Goal: Task Accomplishment & Management: Complete application form

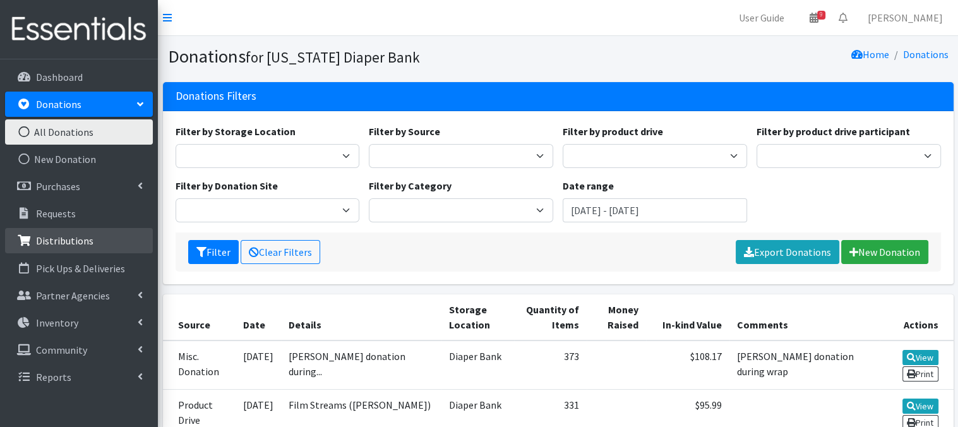
click at [51, 238] on p "Distributions" at bounding box center [64, 240] width 57 height 13
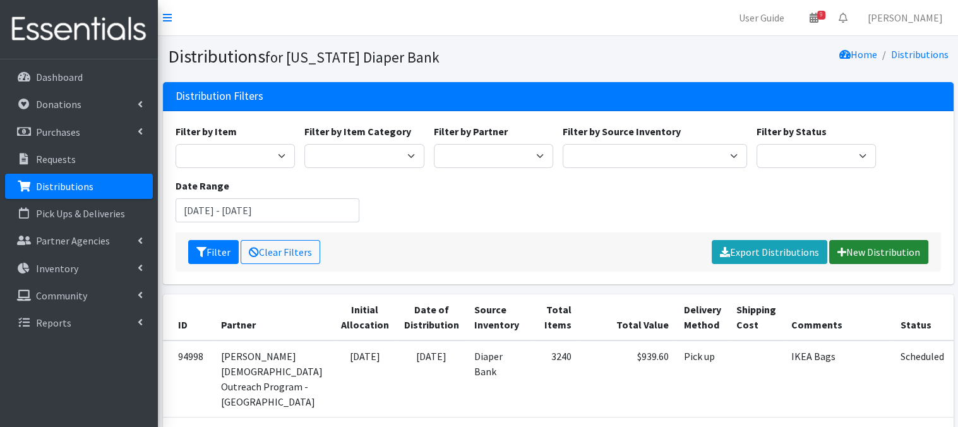
click at [853, 252] on link "New Distribution" at bounding box center [878, 252] width 99 height 24
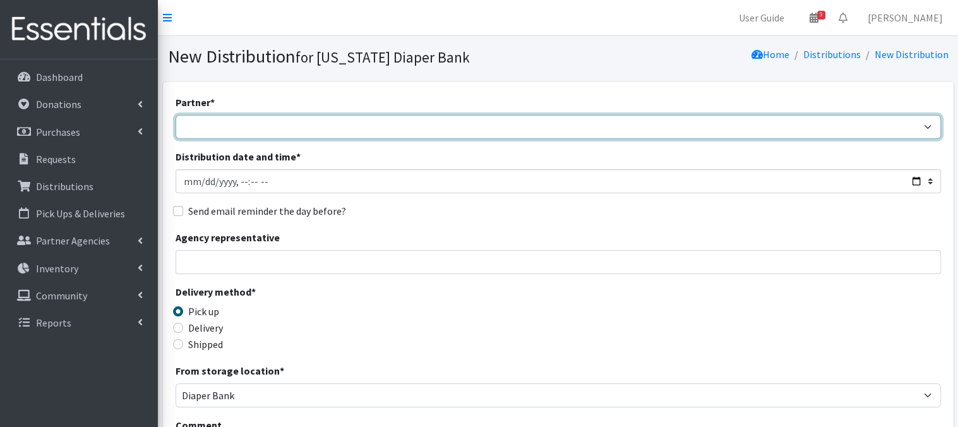
click at [237, 129] on select "Abide A Mother's Love [PERSON_NAME] Area Refugee Taskforce Big Brothers Big Sis…" at bounding box center [559, 127] width 766 height 24
select select "2406"
click at [176, 115] on select "Abide A Mother's Love BART - Benson Area Refugee Taskforce Big Brothers Big Sis…" at bounding box center [559, 127] width 766 height 24
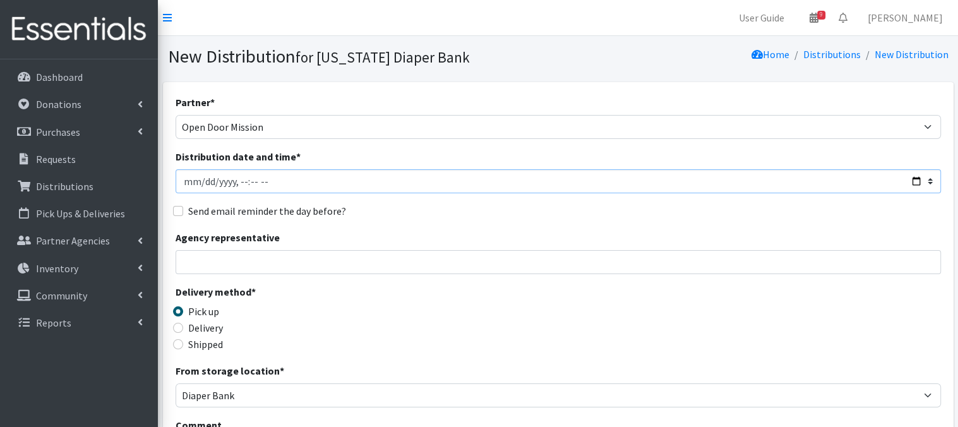
click at [202, 179] on input "Distribution date and time *" at bounding box center [559, 181] width 766 height 24
click at [239, 179] on input "Distribution date and time *" at bounding box center [559, 181] width 766 height 24
type input "2025-08-28T09:00"
click at [384, 196] on div "Partner * Abide A Mother's Love BART - Benson Area Refugee Taskforce Big Brothe…" at bounding box center [559, 382] width 766 height 575
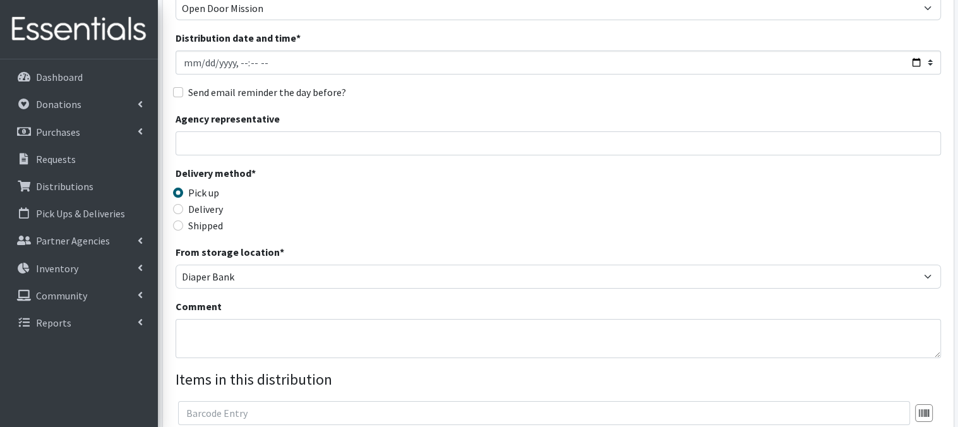
scroll to position [126, 0]
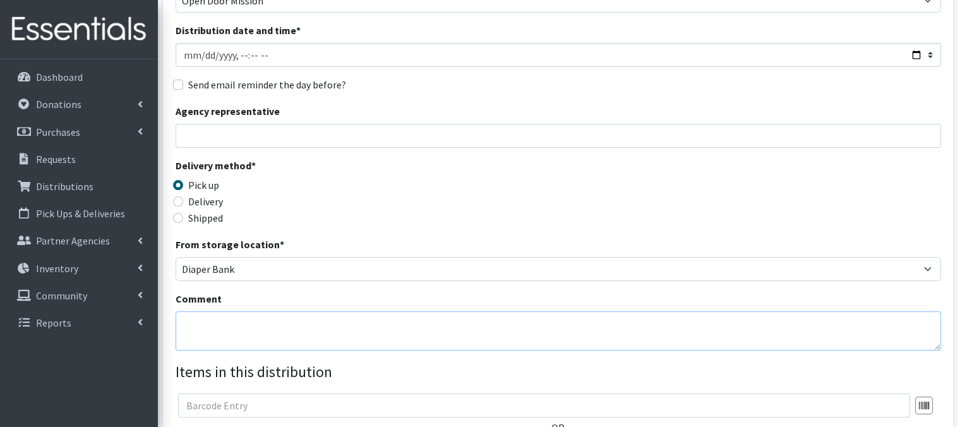
click at [224, 325] on textarea "Comment" at bounding box center [559, 330] width 766 height 39
paste textarea "Palletized"
type textarea "Palletized"
click at [617, 234] on div "Delivery method * Pick up Delivery Shipped Shipping cost" at bounding box center [559, 197] width 766 height 79
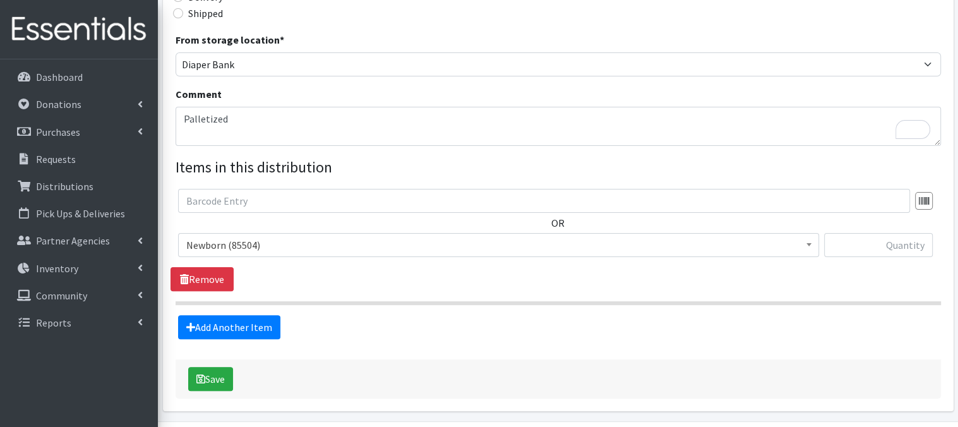
scroll to position [349, 0]
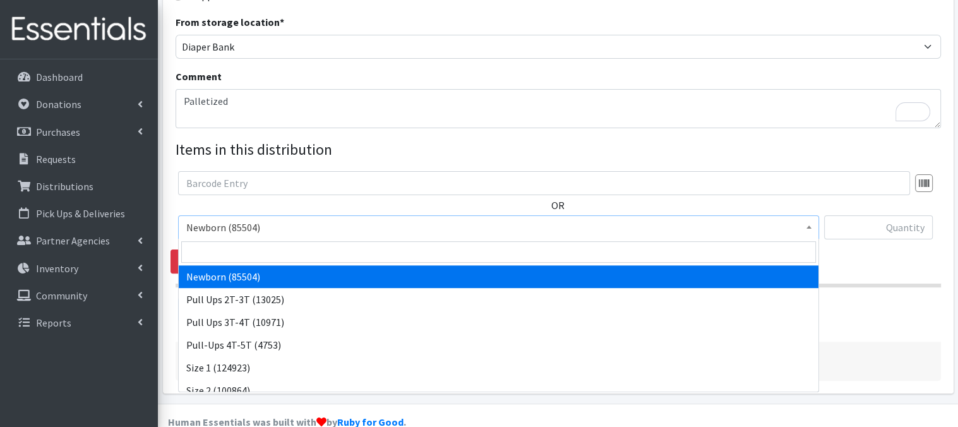
click at [807, 226] on b at bounding box center [809, 227] width 5 height 3
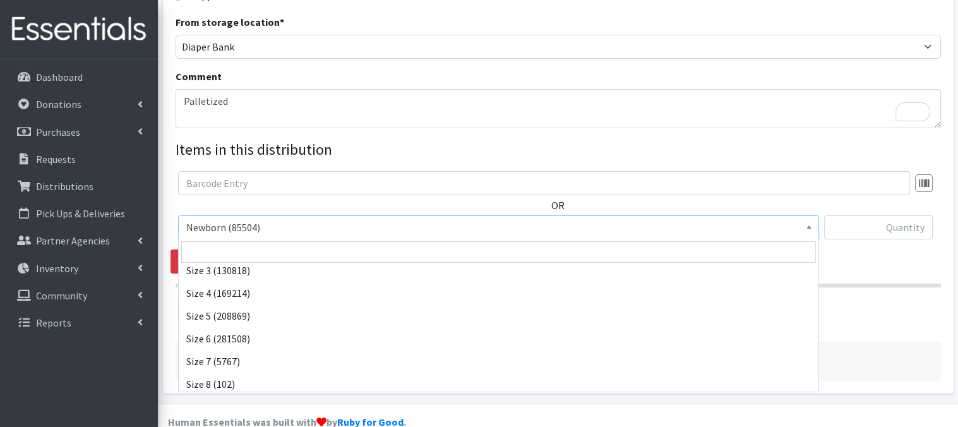
scroll to position [147, 0]
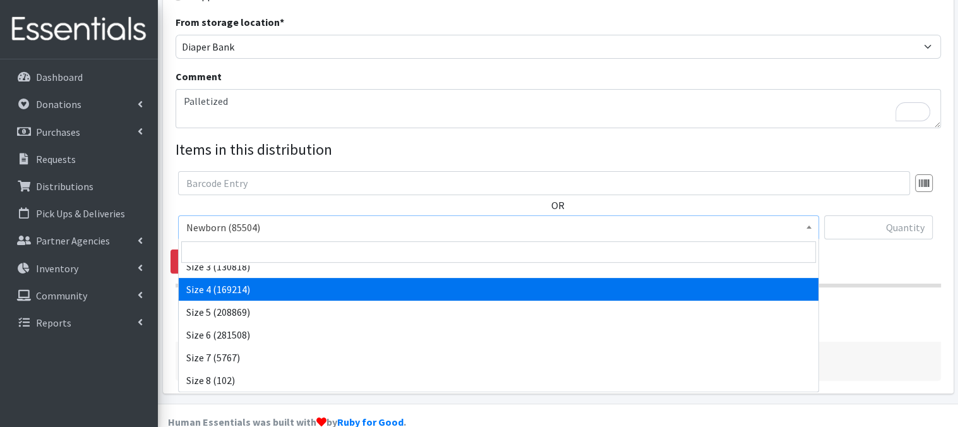
select select "3685"
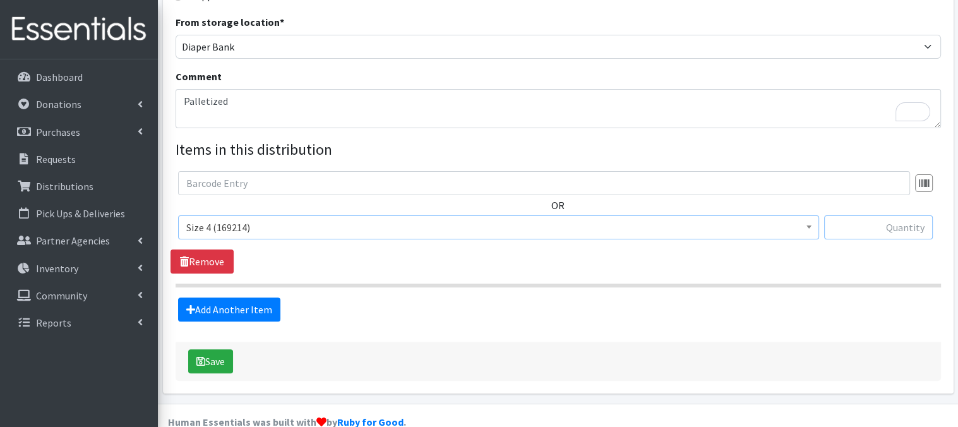
click at [879, 227] on input "text" at bounding box center [878, 227] width 109 height 24
type input "9000"
click at [229, 314] on link "Add Another Item" at bounding box center [229, 310] width 102 height 24
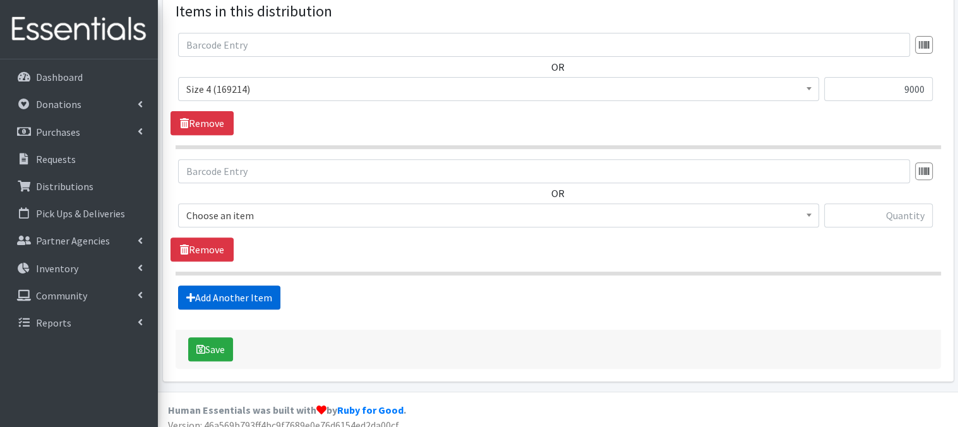
scroll to position [497, 0]
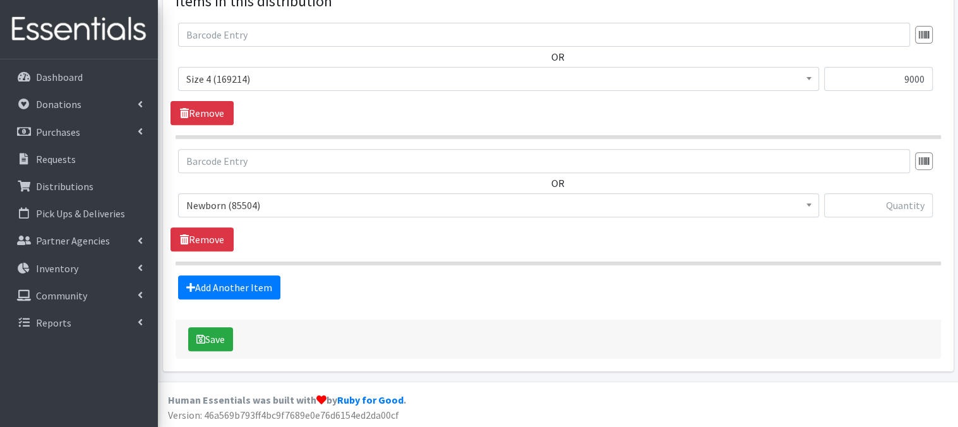
click at [803, 203] on span at bounding box center [809, 204] width 13 height 20
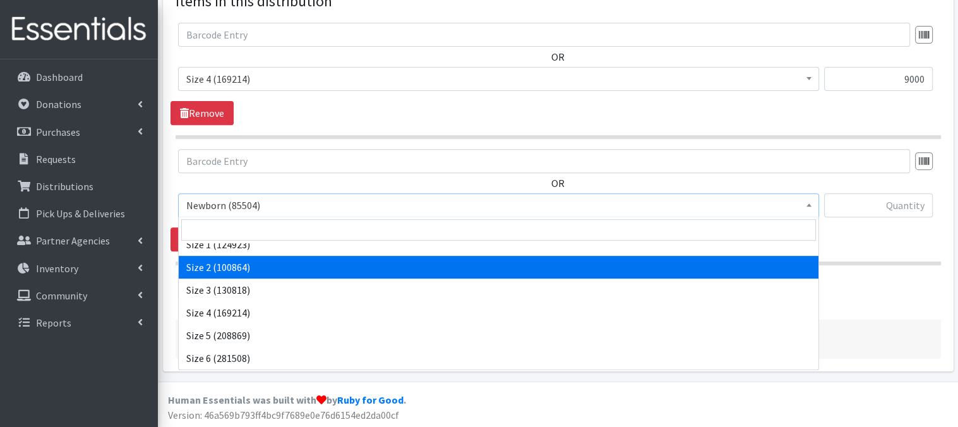
scroll to position [109, 0]
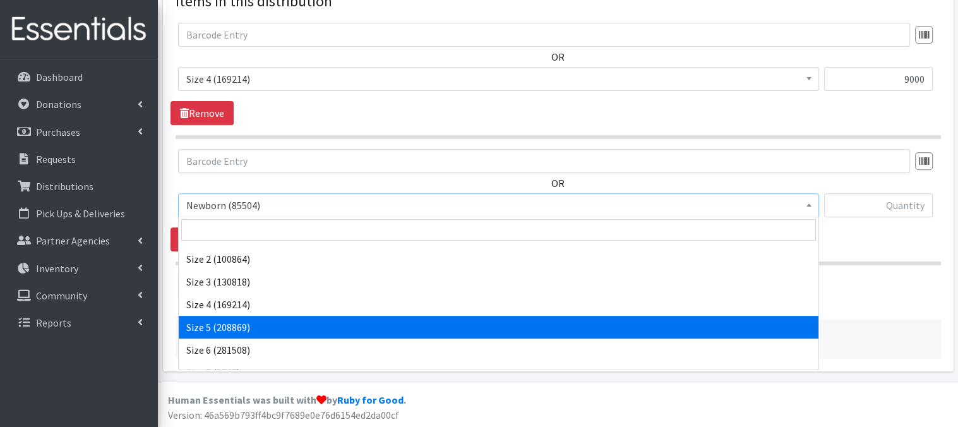
select select "3686"
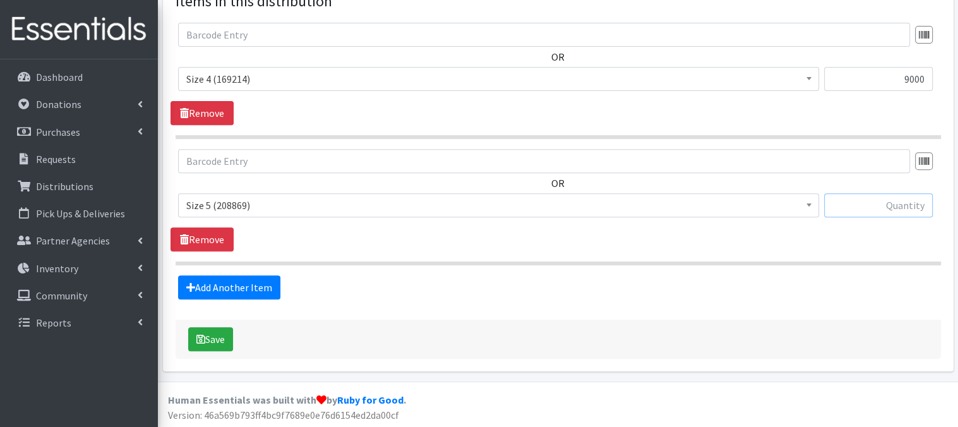
click at [878, 210] on input "text" at bounding box center [878, 205] width 109 height 24
type input "9000"
click at [246, 280] on link "Add Another Item" at bounding box center [229, 287] width 102 height 24
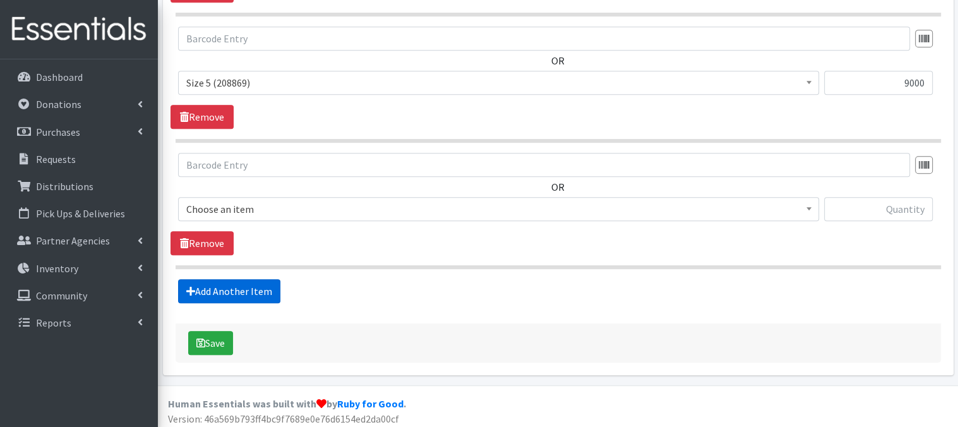
scroll to position [623, 0]
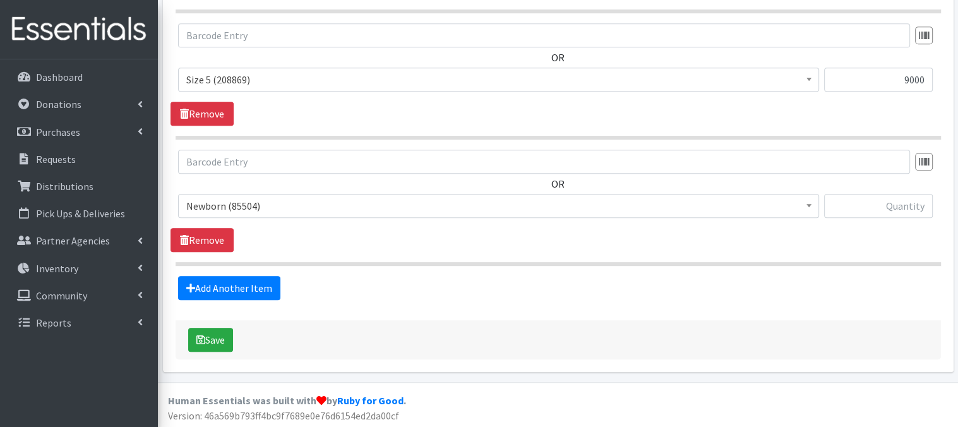
click at [806, 207] on span at bounding box center [809, 205] width 13 height 20
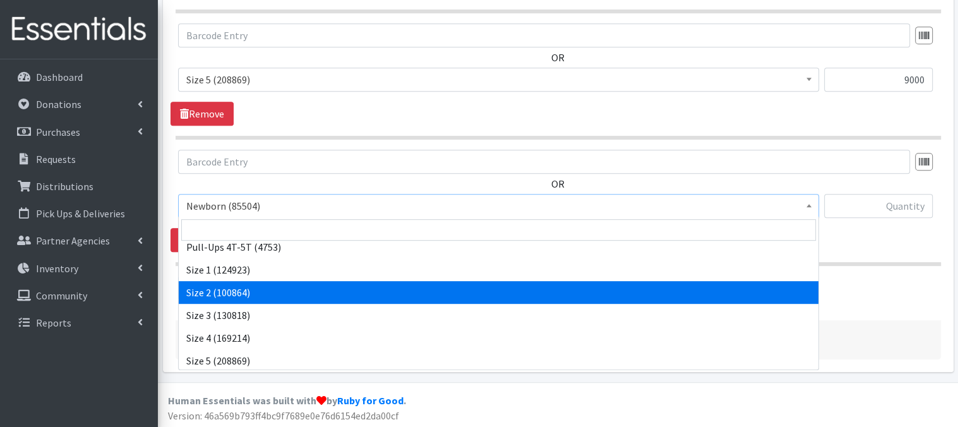
scroll to position [117, 0]
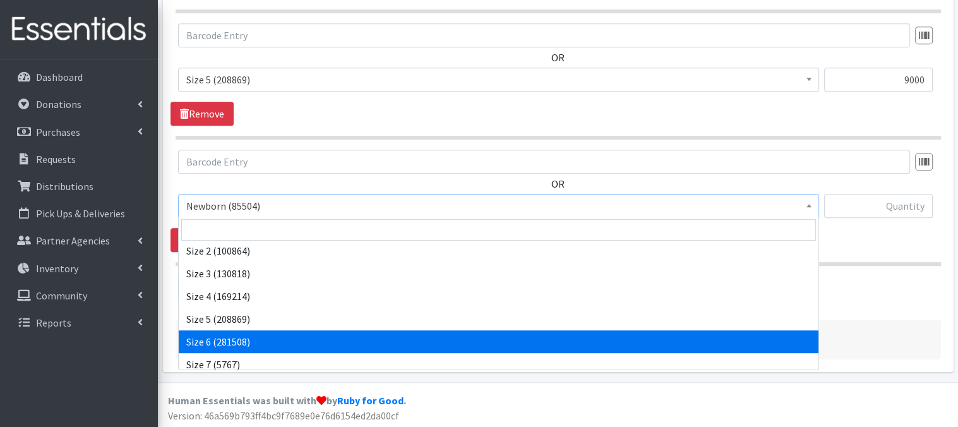
select select "3687"
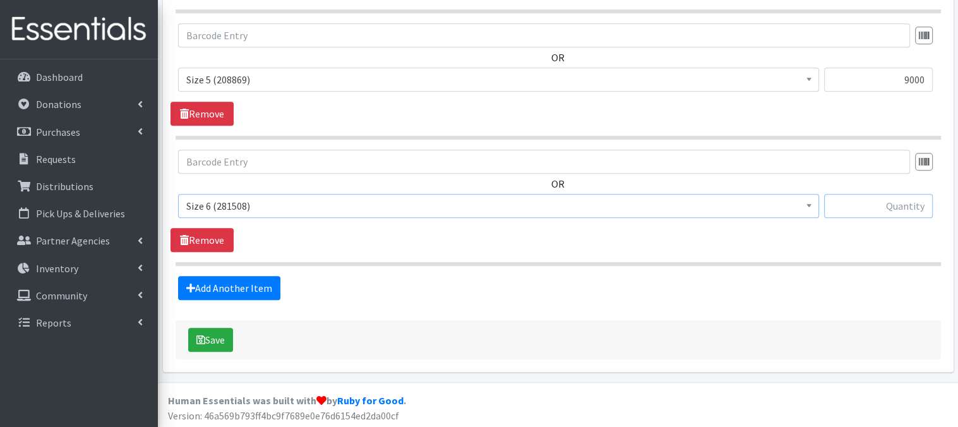
click at [866, 206] on input "text" at bounding box center [878, 206] width 109 height 24
type input "9000"
click at [216, 340] on button "Save" at bounding box center [210, 340] width 45 height 24
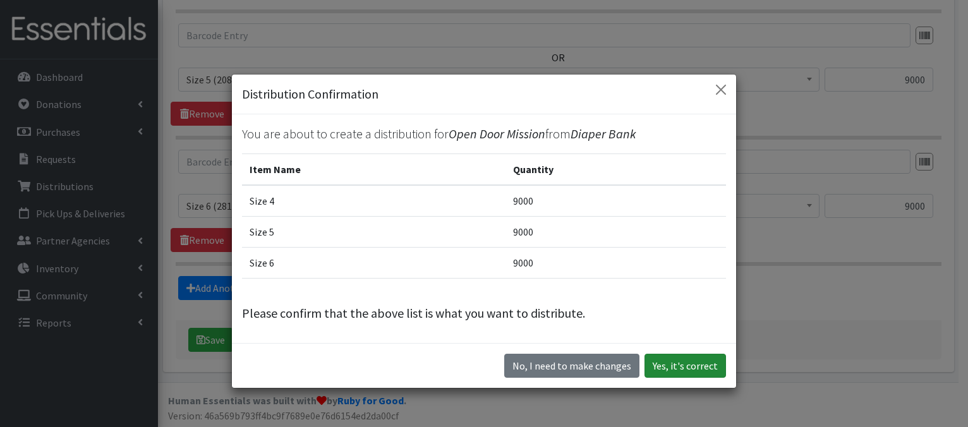
click at [658, 361] on button "Yes, it's correct" at bounding box center [684, 366] width 81 height 24
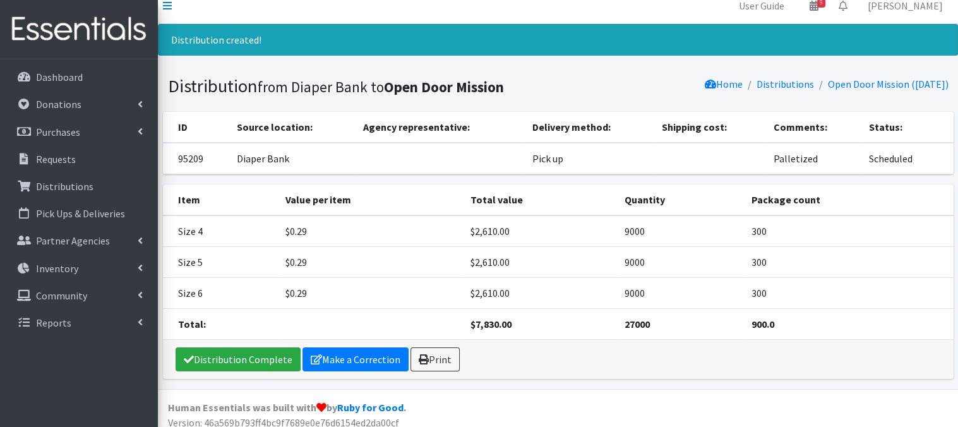
scroll to position [20, 0]
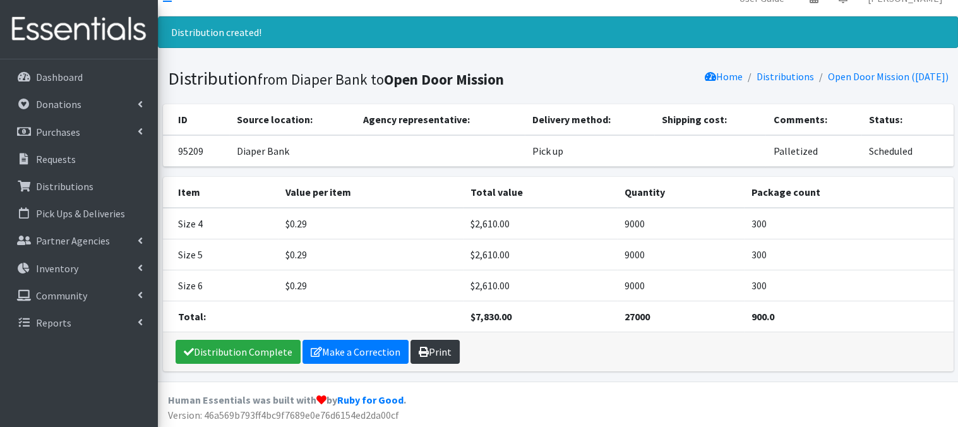
click at [432, 351] on link "Print" at bounding box center [435, 352] width 49 height 24
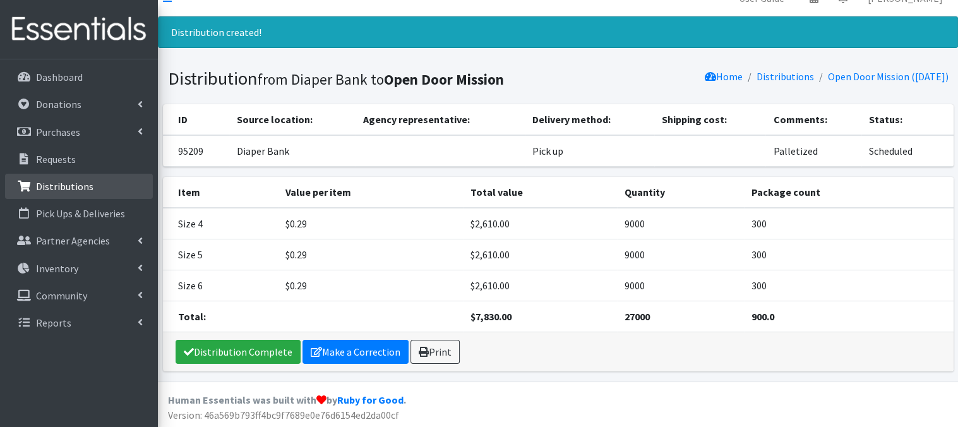
click at [85, 187] on p "Distributions" at bounding box center [64, 186] width 57 height 13
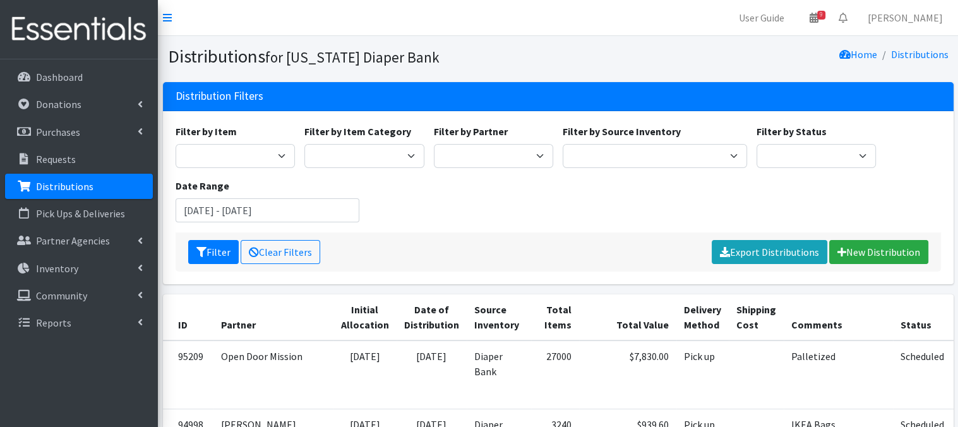
click at [84, 189] on p "Distributions" at bounding box center [64, 186] width 57 height 13
click at [878, 255] on link "New Distribution" at bounding box center [878, 252] width 99 height 24
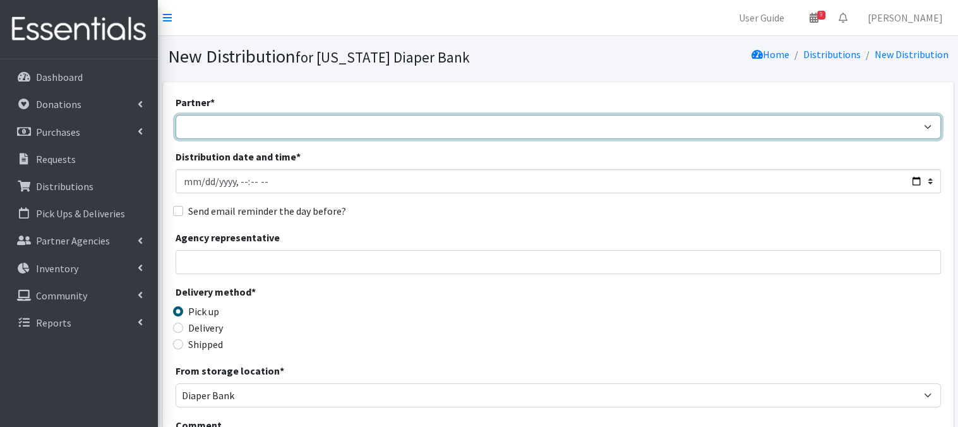
click at [245, 129] on select "Abide A Mother's Love [PERSON_NAME] Area Refugee Taskforce Big Brothers Big Sis…" at bounding box center [559, 127] width 766 height 24
select select "2948"
click at [176, 115] on select "Abide A Mother's Love [PERSON_NAME] Area Refugee Taskforce Big Brothers Big Sis…" at bounding box center [559, 127] width 766 height 24
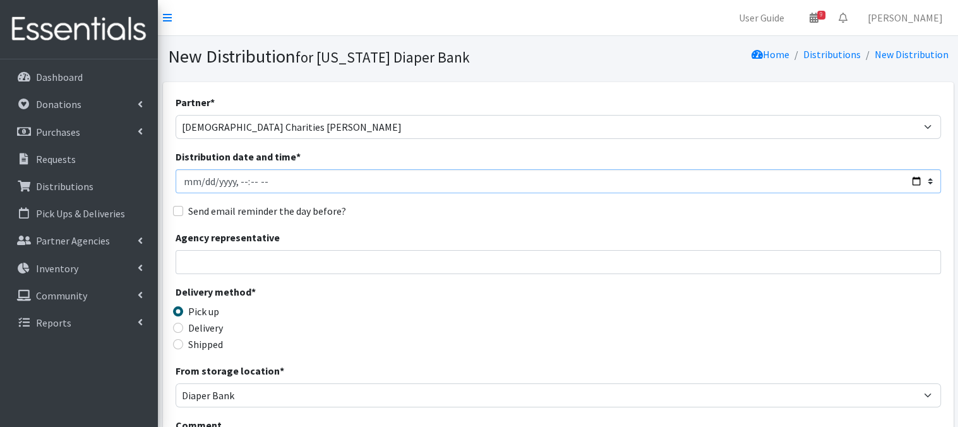
click at [201, 177] on input "Distribution date and time *" at bounding box center [559, 181] width 766 height 24
click at [238, 181] on input "Distribution date and time *" at bounding box center [559, 181] width 766 height 24
click at [265, 180] on input "Distribution date and time *" at bounding box center [559, 181] width 766 height 24
type input "2025-08-28T10:45"
click at [424, 195] on div "Partner * Abide A Mother's Love BART - Benson Area Refugee Taskforce Big Brothe…" at bounding box center [559, 382] width 766 height 575
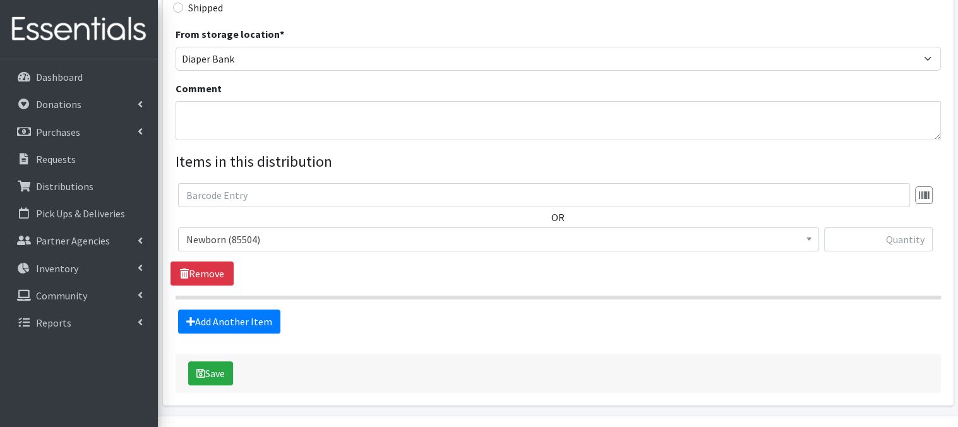
scroll to position [341, 0]
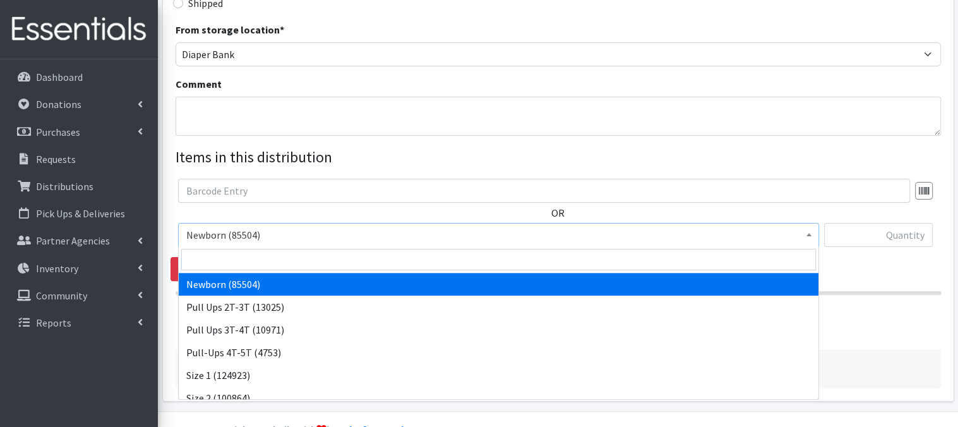
click at [811, 236] on b at bounding box center [809, 234] width 5 height 3
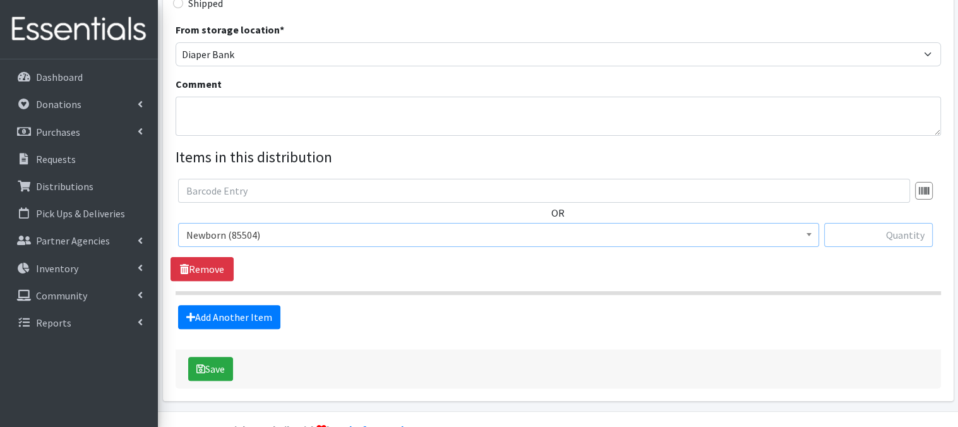
click at [852, 240] on input "text" at bounding box center [878, 235] width 109 height 24
type input "400"
click at [250, 310] on link "Add Another Item" at bounding box center [229, 317] width 102 height 24
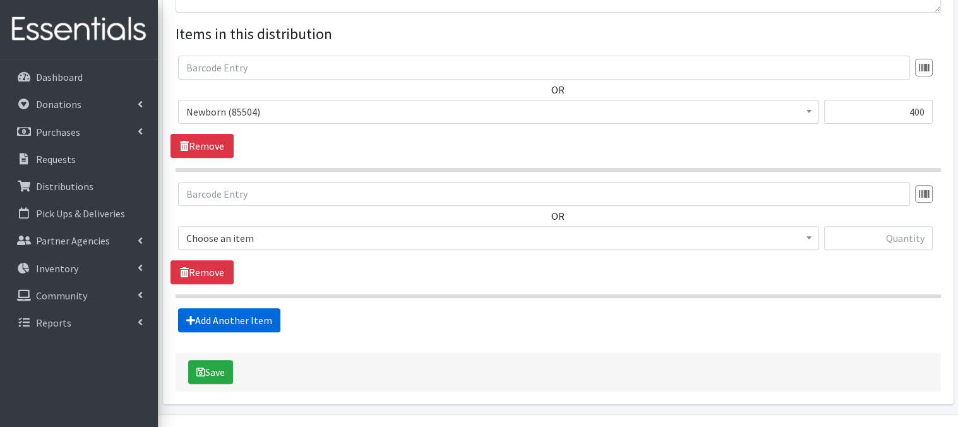
scroll to position [497, 0]
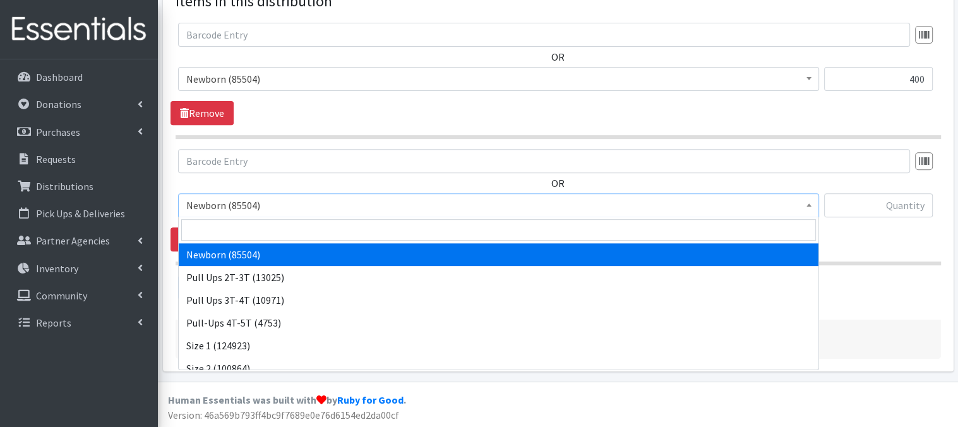
click at [806, 207] on span at bounding box center [809, 204] width 13 height 20
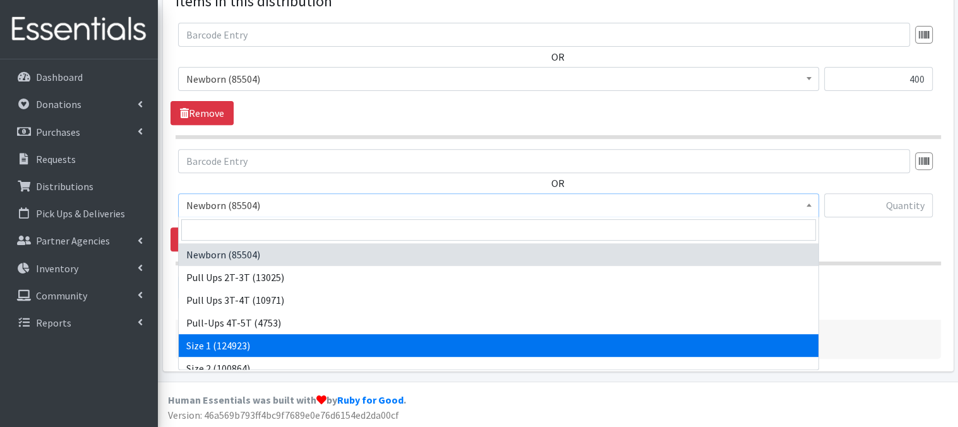
select select "3682"
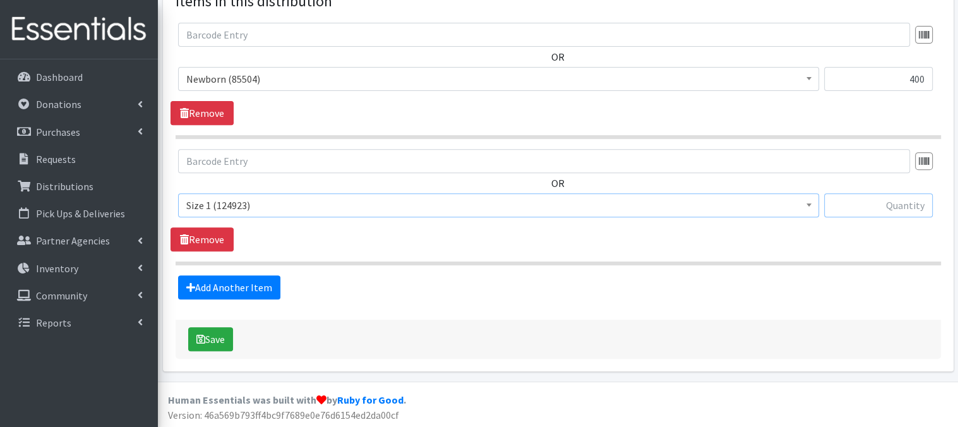
click at [872, 207] on input "text" at bounding box center [878, 205] width 109 height 24
type input "800"
click at [233, 287] on link "Add Another Item" at bounding box center [229, 287] width 102 height 24
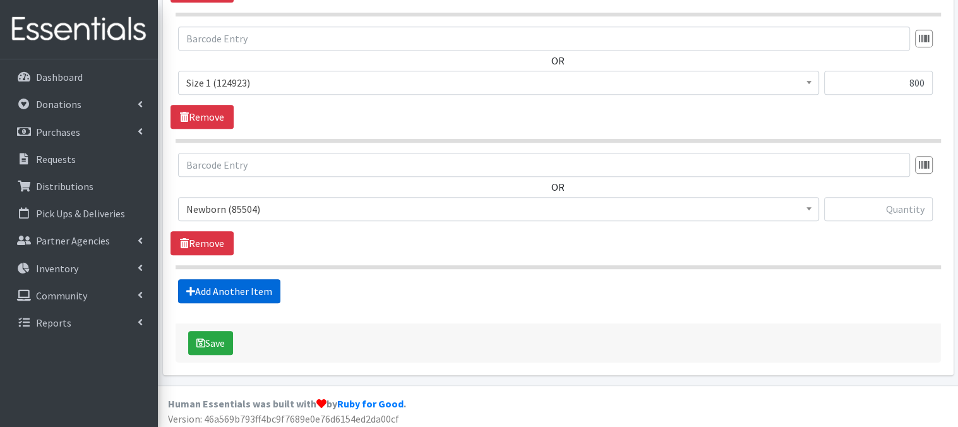
scroll to position [623, 0]
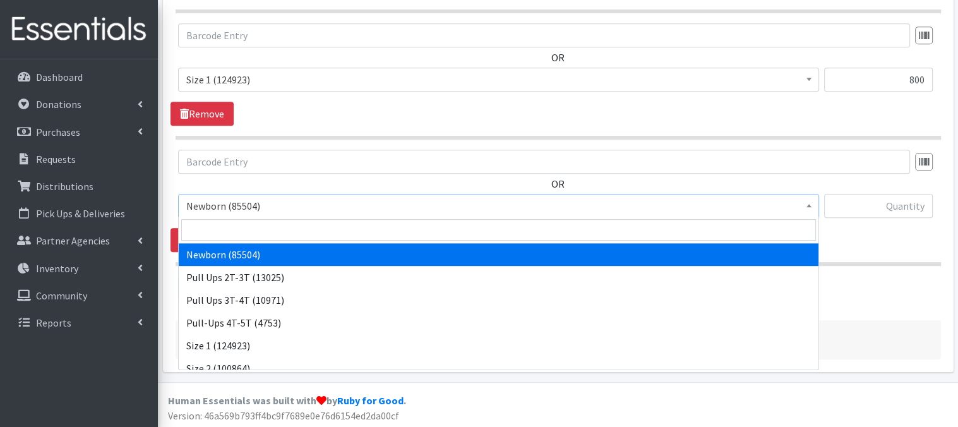
click at [805, 206] on span at bounding box center [809, 205] width 13 height 20
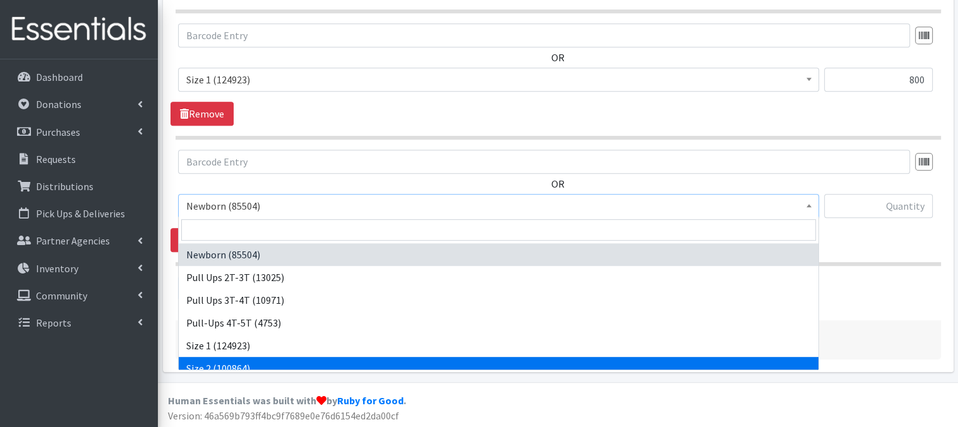
scroll to position [25, 0]
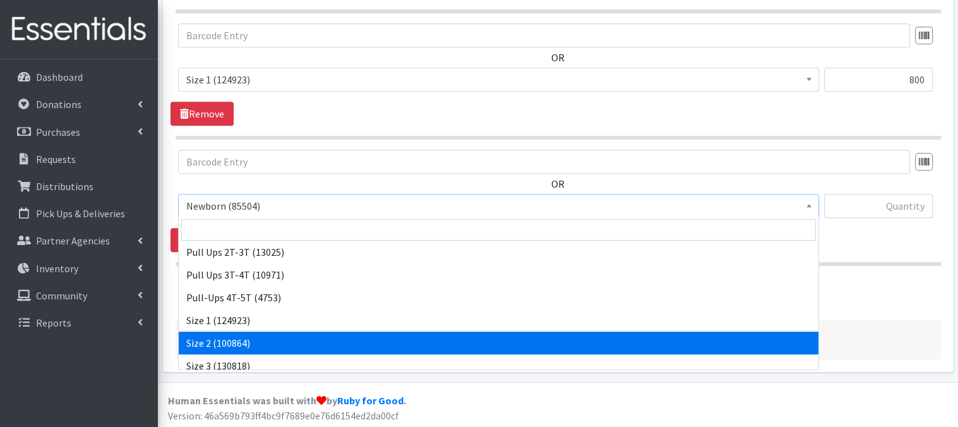
select select "3683"
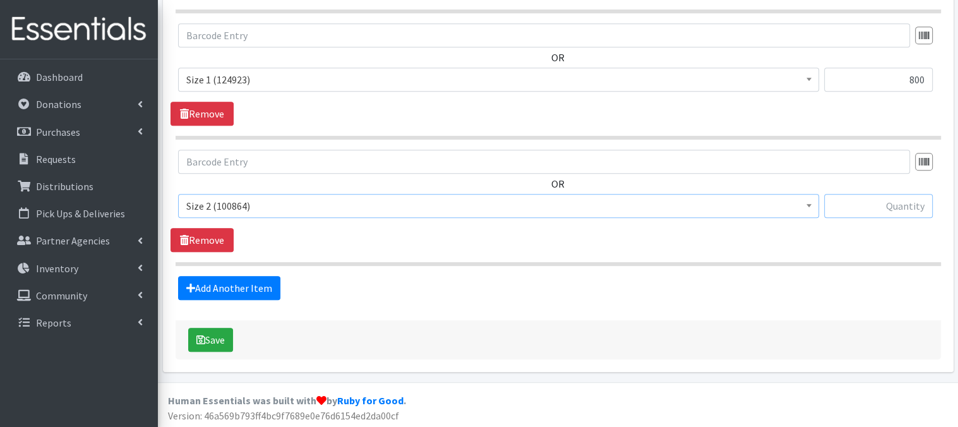
click at [861, 206] on input "text" at bounding box center [878, 206] width 109 height 24
type input "800"
click at [243, 288] on link "Add Another Item" at bounding box center [229, 288] width 102 height 24
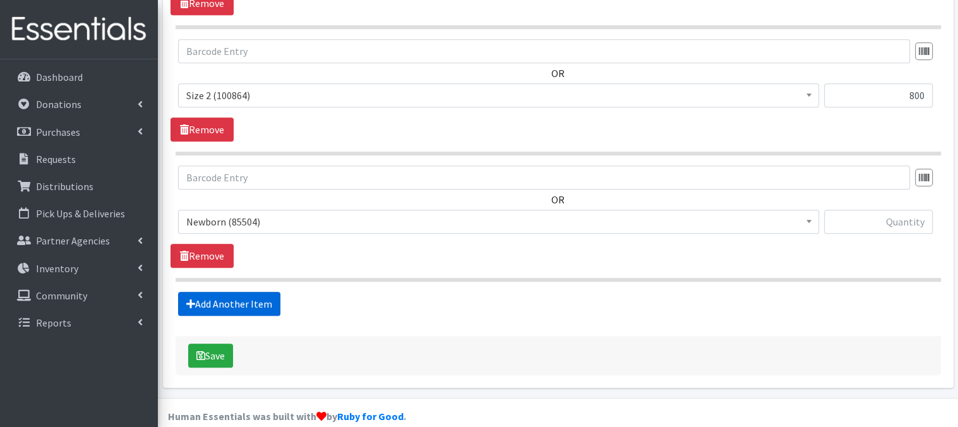
scroll to position [749, 0]
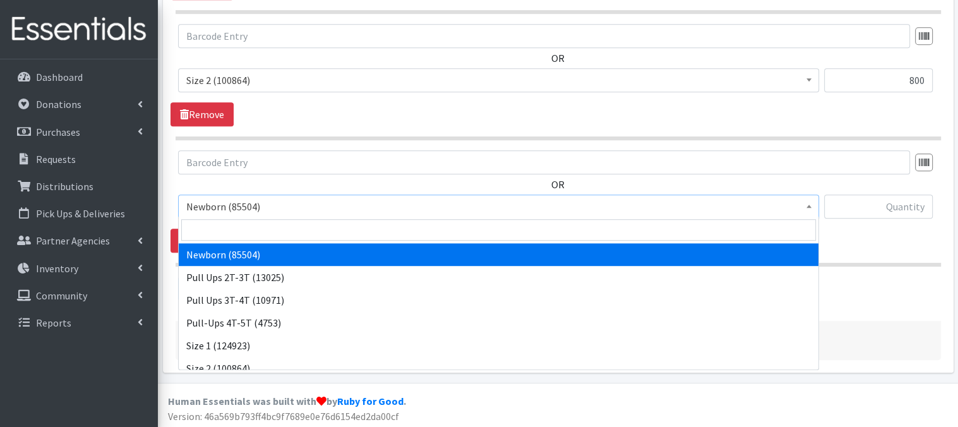
click at [811, 207] on span at bounding box center [809, 205] width 13 height 20
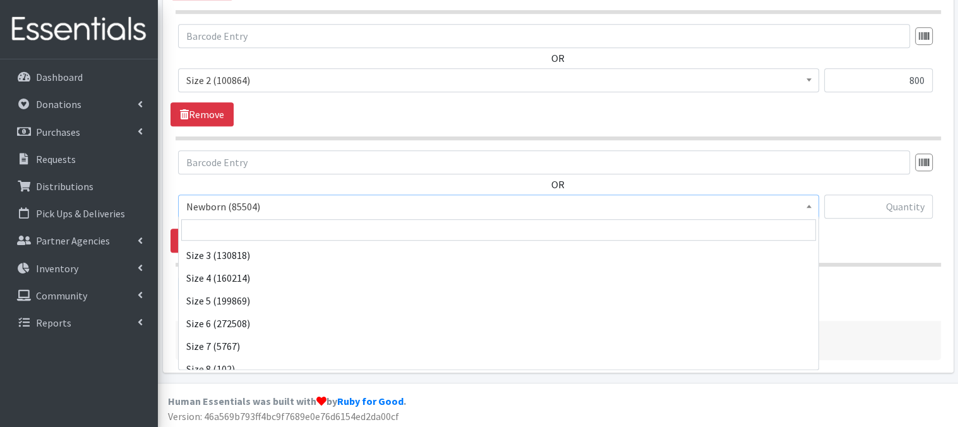
scroll to position [147, 0]
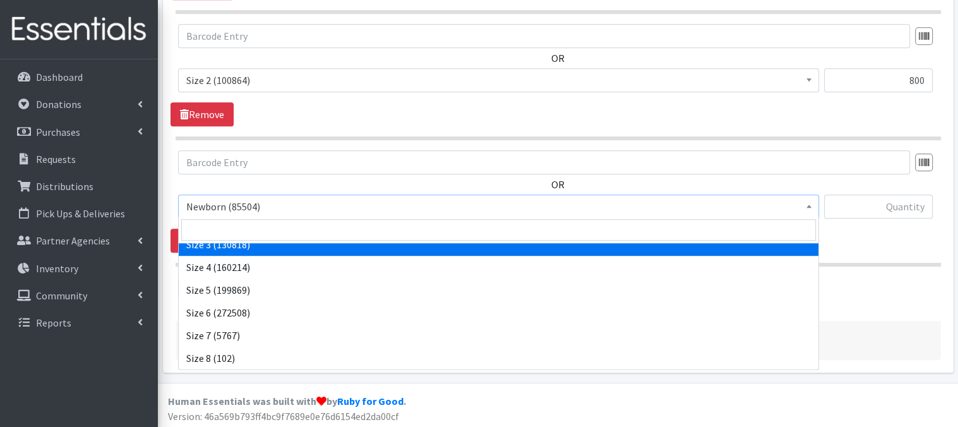
select select "3684"
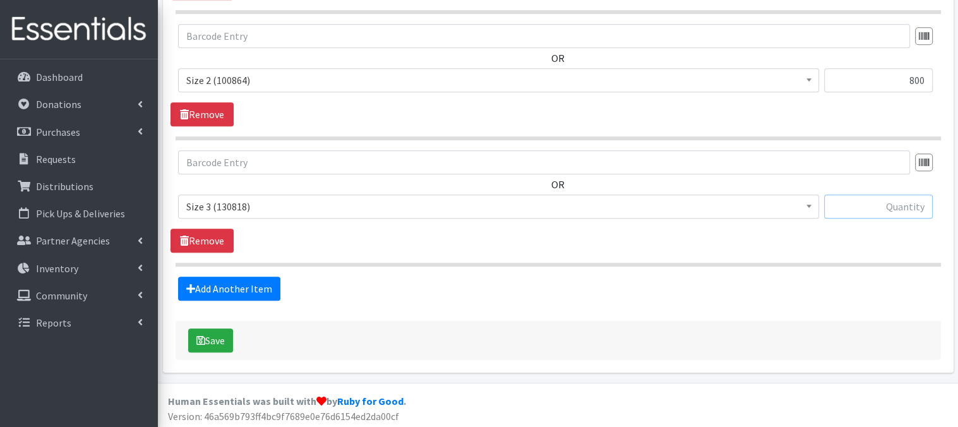
click at [865, 206] on input "text" at bounding box center [878, 207] width 109 height 24
type input "1200"
click at [247, 288] on link "Add Another Item" at bounding box center [229, 289] width 102 height 24
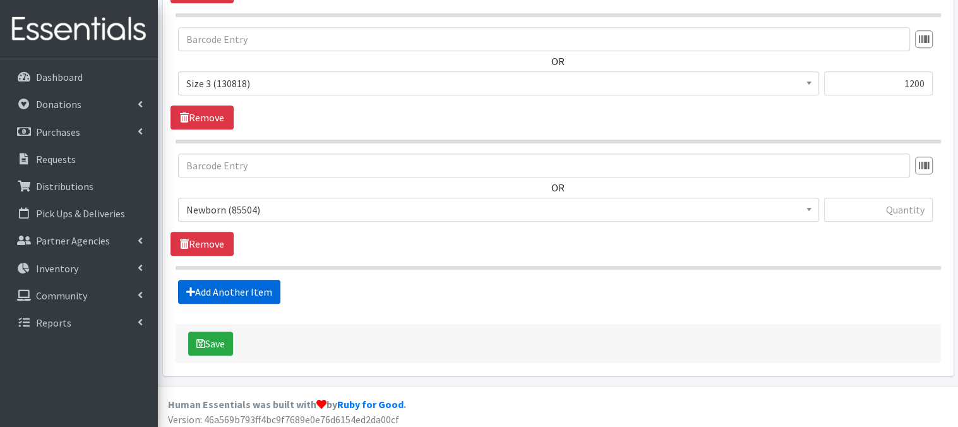
scroll to position [875, 0]
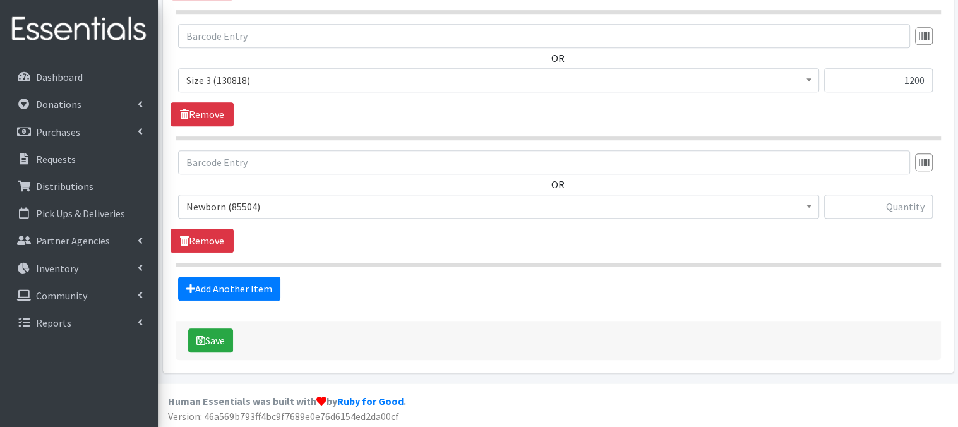
click at [808, 208] on span at bounding box center [809, 205] width 13 height 20
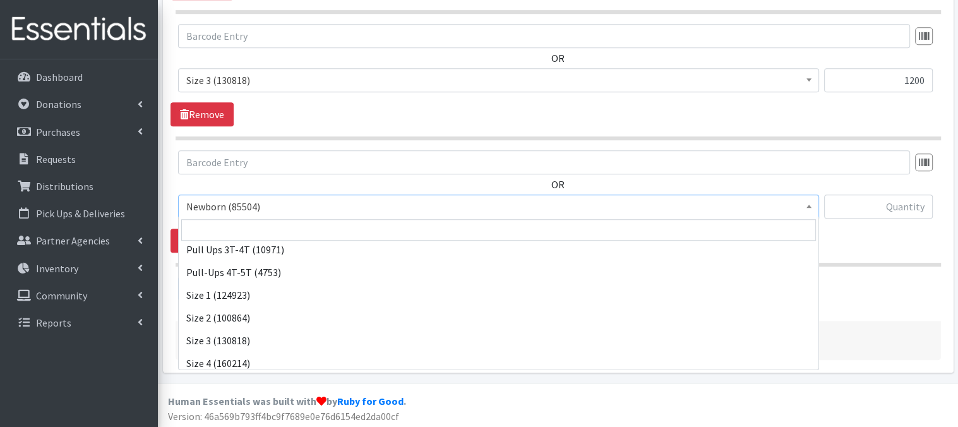
scroll to position [76, 0]
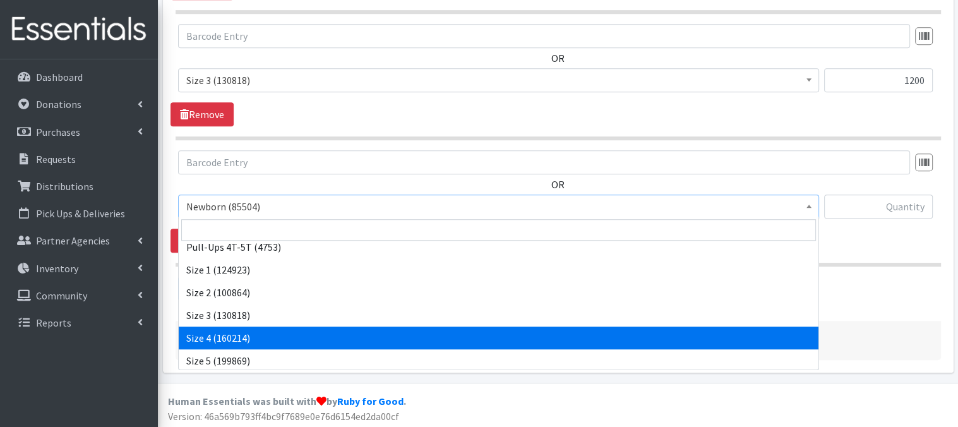
select select "3685"
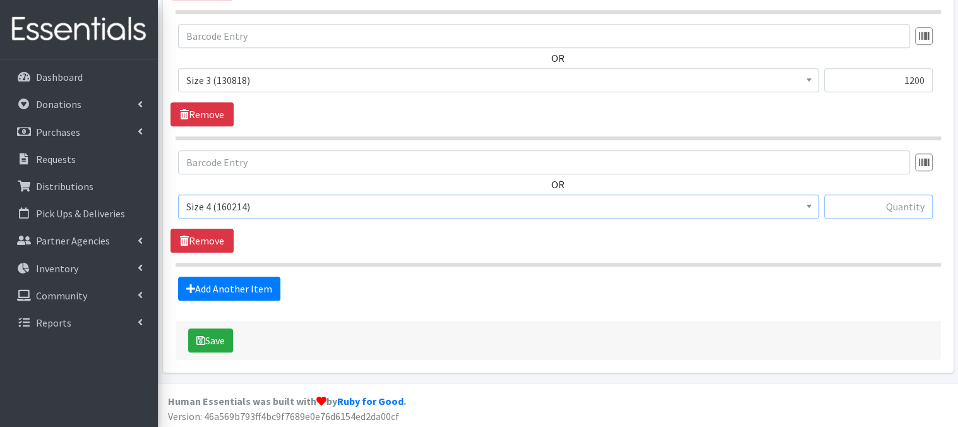
click at [872, 204] on input "text" at bounding box center [878, 207] width 109 height 24
type input "2100"
click at [235, 292] on link "Add Another Item" at bounding box center [229, 289] width 102 height 24
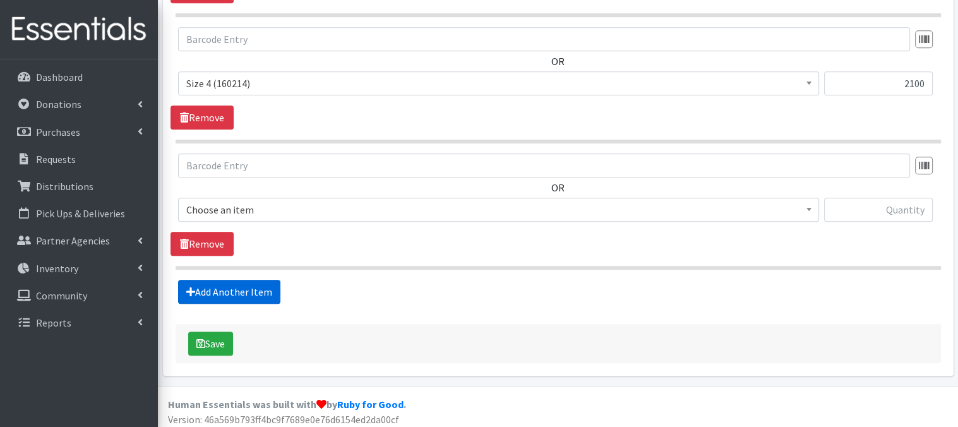
scroll to position [1001, 0]
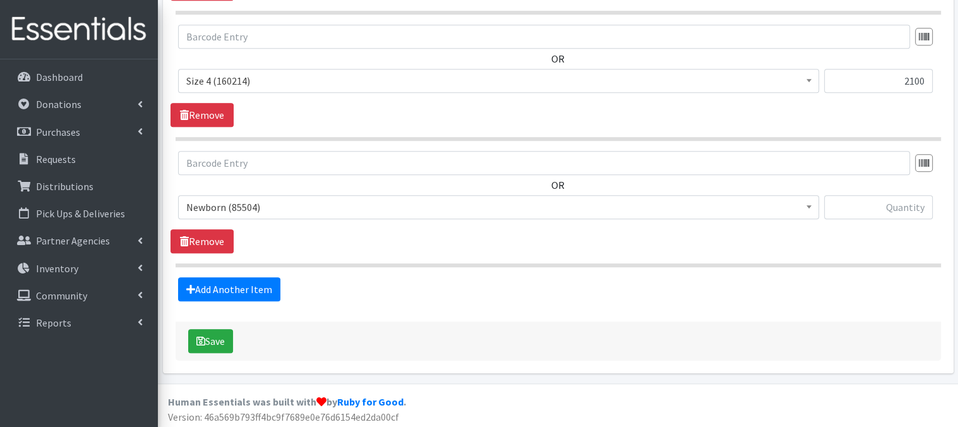
click at [813, 204] on span at bounding box center [809, 206] width 13 height 20
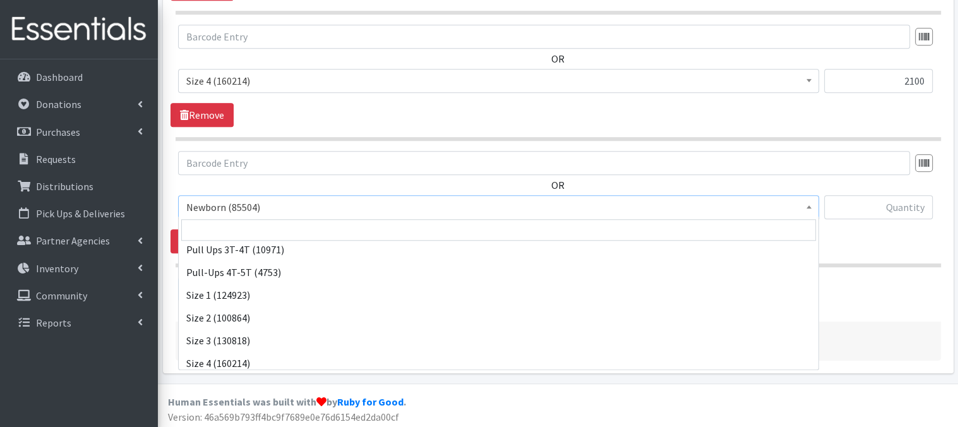
scroll to position [76, 0]
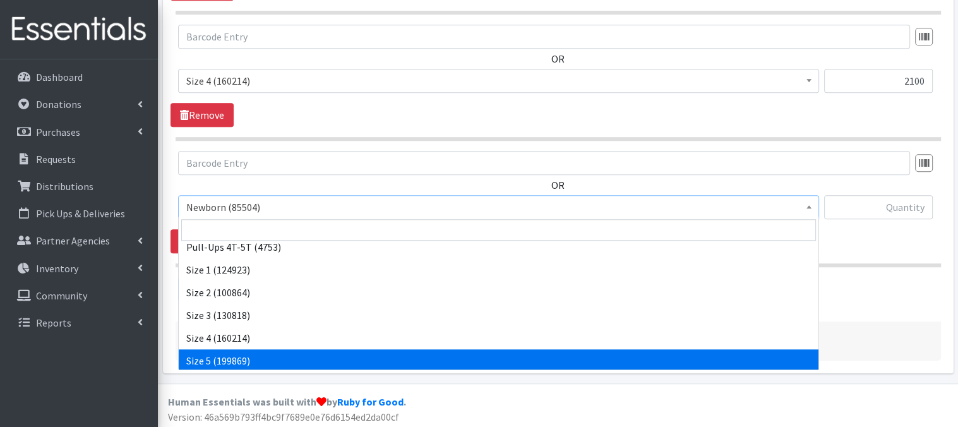
select select "3686"
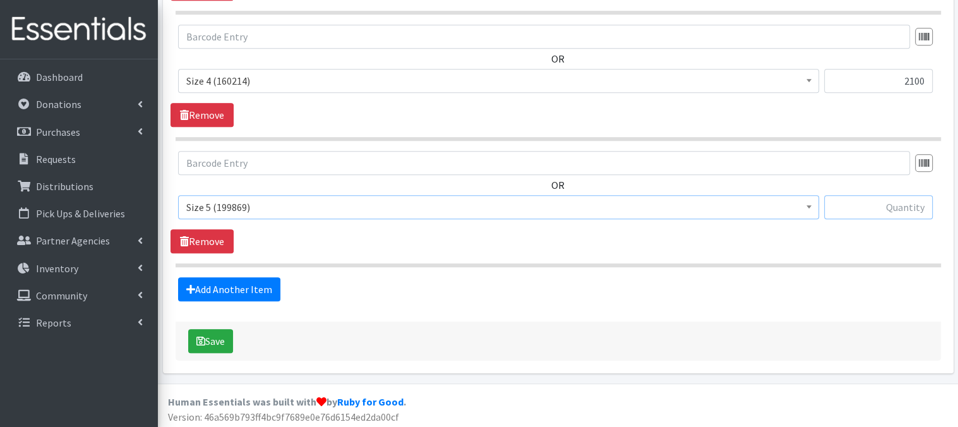
click at [854, 204] on input "text" at bounding box center [878, 207] width 109 height 24
type input "2100"
click at [235, 290] on link "Add Another Item" at bounding box center [229, 289] width 102 height 24
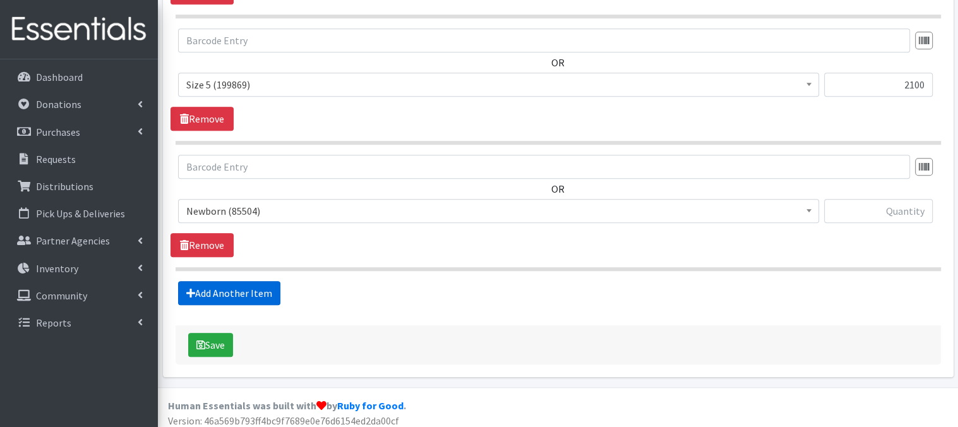
scroll to position [1127, 0]
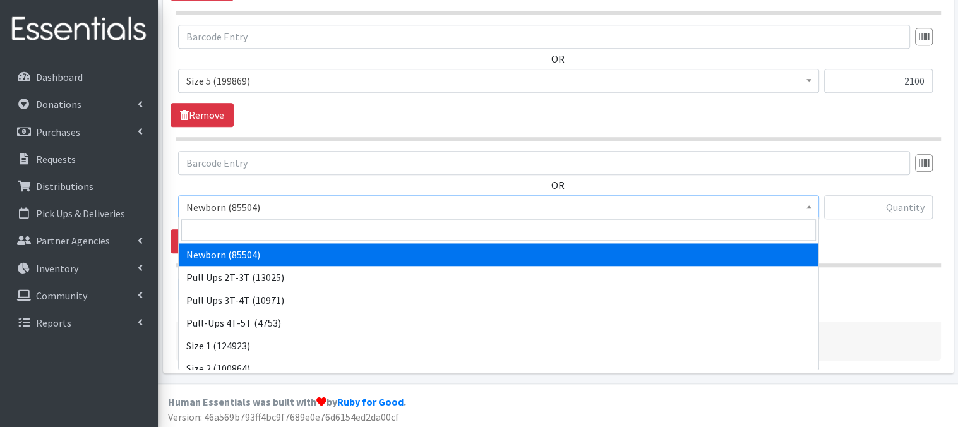
click at [805, 204] on span at bounding box center [809, 206] width 13 height 20
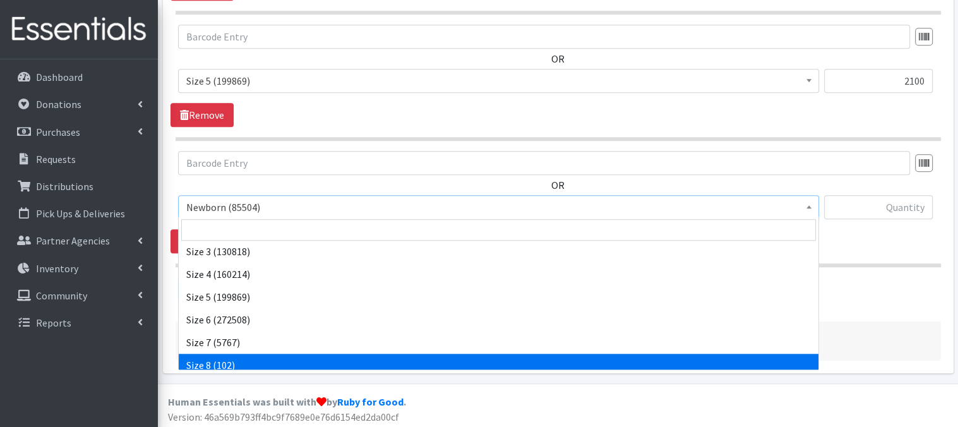
scroll to position [147, 0]
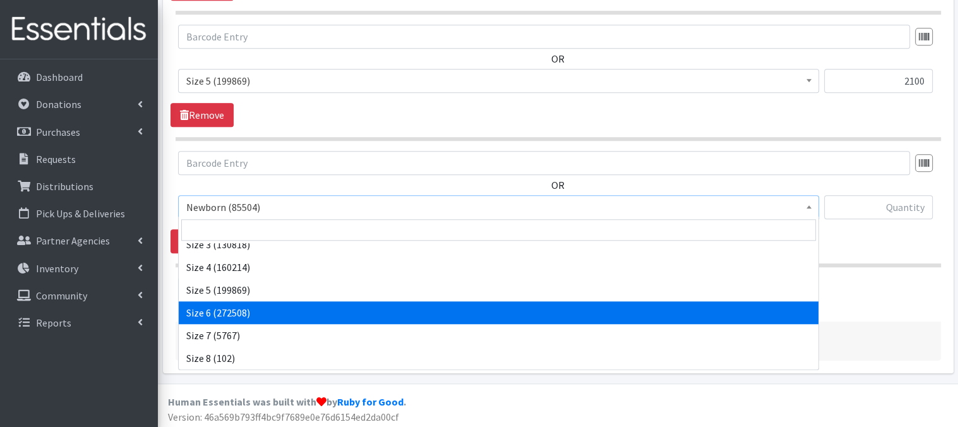
select select "3687"
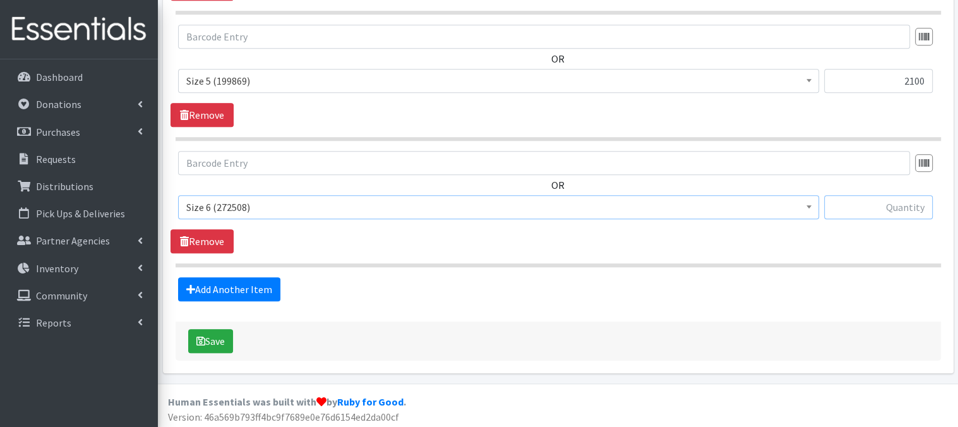
click at [867, 210] on input "text" at bounding box center [878, 207] width 109 height 24
type input "2100"
click at [220, 286] on link "Add Another Item" at bounding box center [229, 289] width 102 height 24
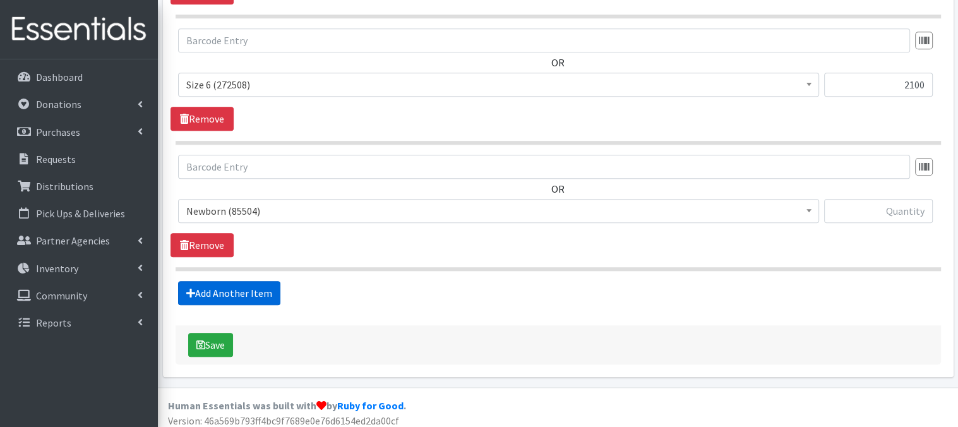
scroll to position [1253, 0]
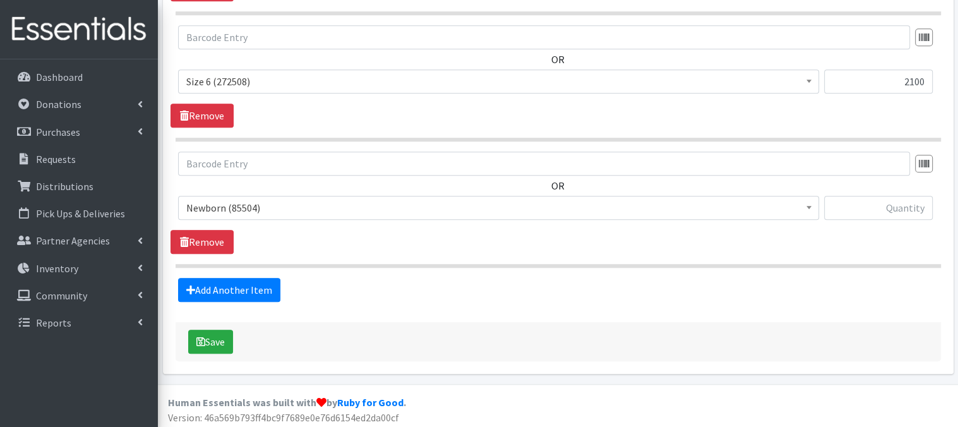
click at [806, 206] on span at bounding box center [809, 206] width 13 height 20
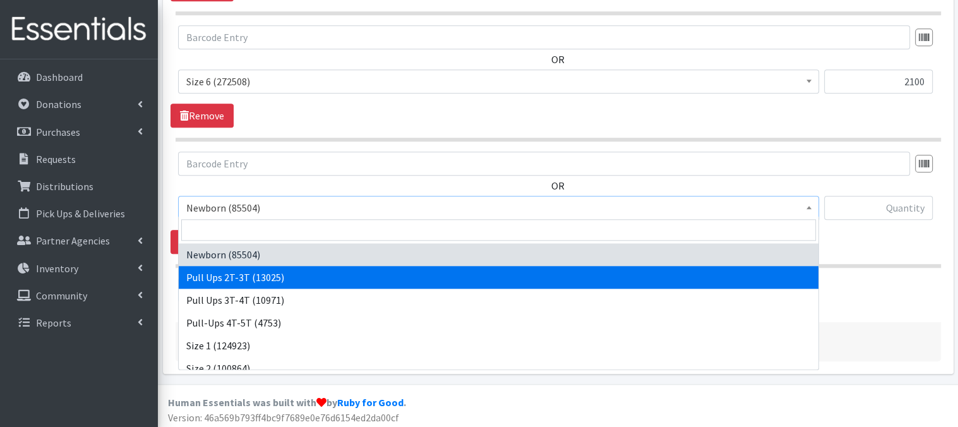
select select "3696"
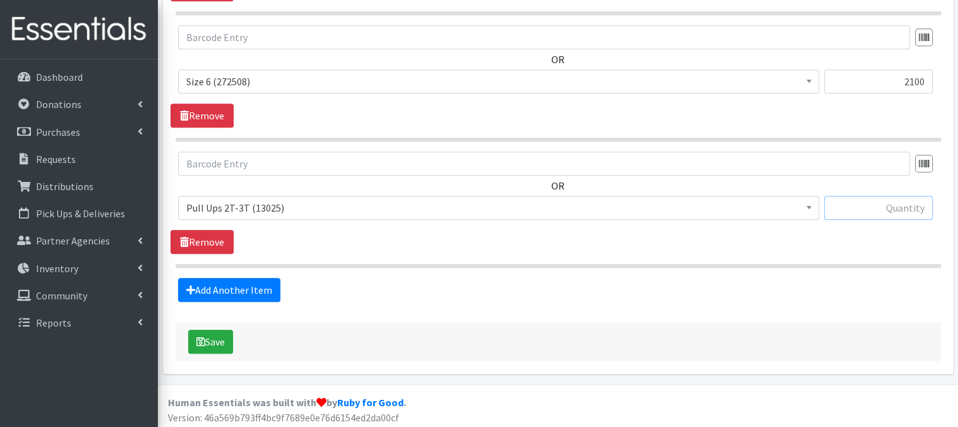
click at [875, 207] on input "text" at bounding box center [878, 208] width 109 height 24
type input "300"
click at [208, 290] on link "Add Another Item" at bounding box center [229, 290] width 102 height 24
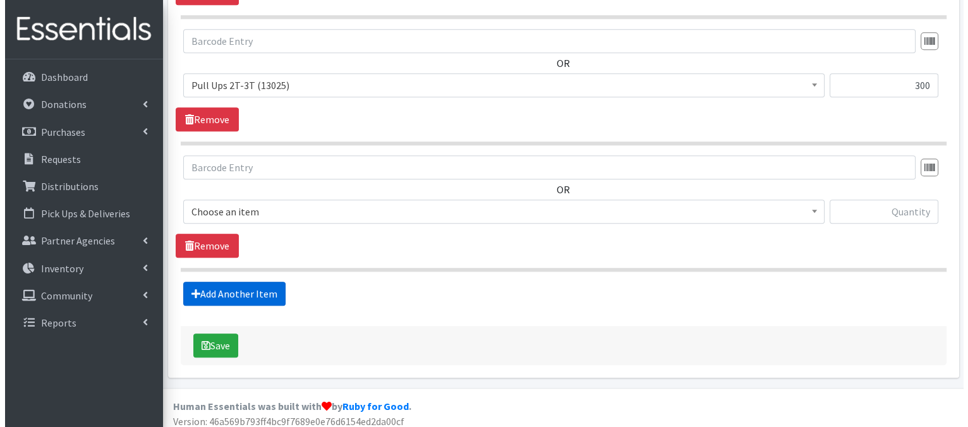
scroll to position [1379, 0]
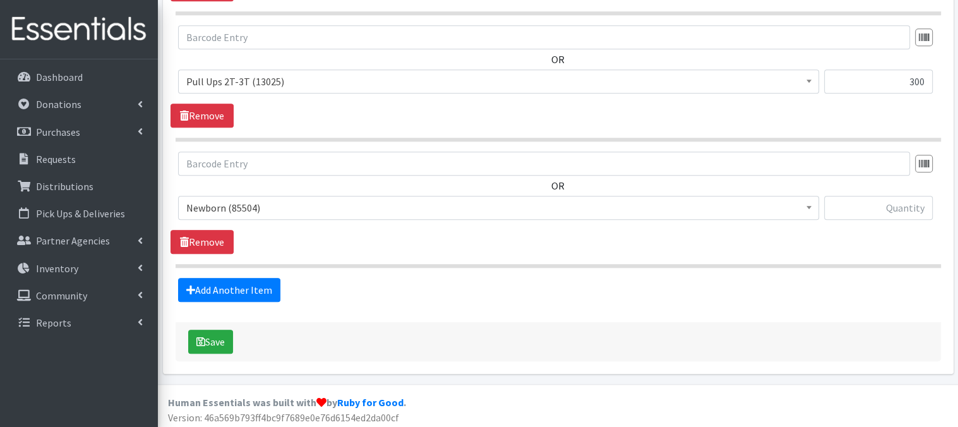
click at [811, 204] on span at bounding box center [809, 206] width 13 height 20
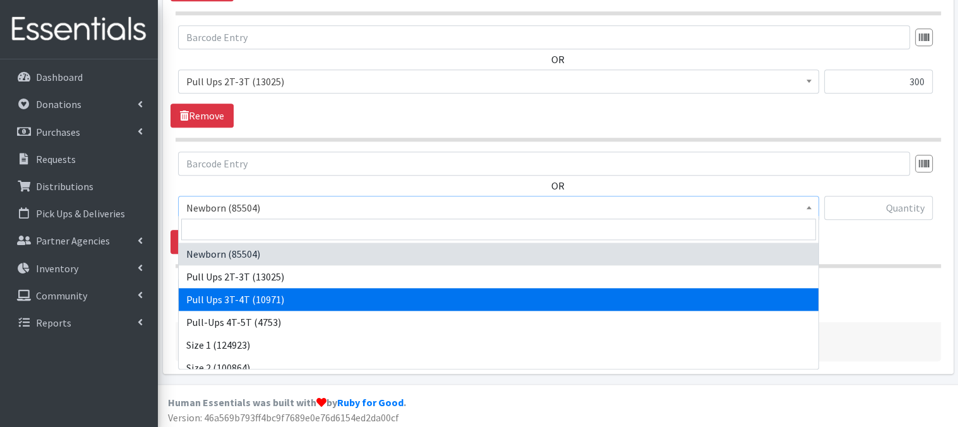
select select "3697"
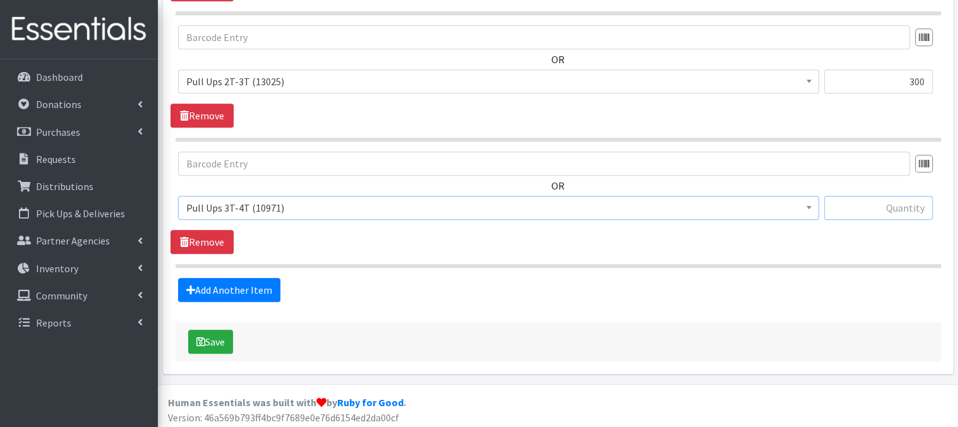
click at [901, 207] on input "text" at bounding box center [878, 208] width 109 height 24
type input "300"
click at [219, 340] on button "Save" at bounding box center [210, 342] width 45 height 24
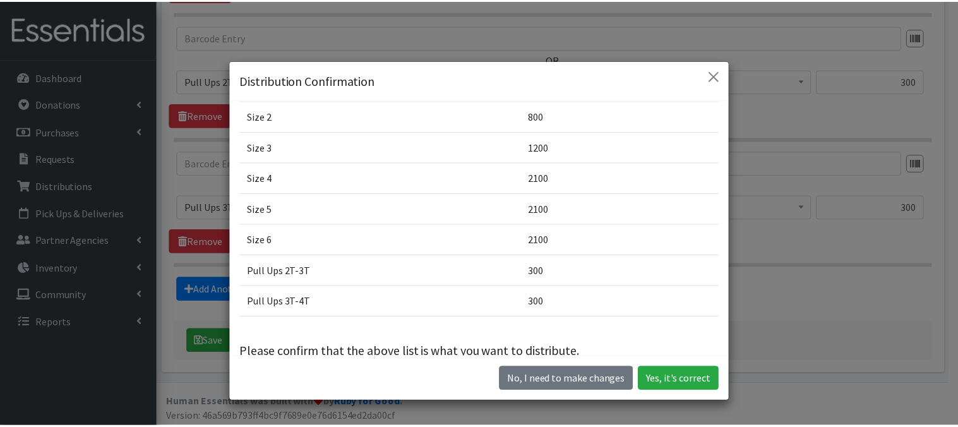
scroll to position [157, 0]
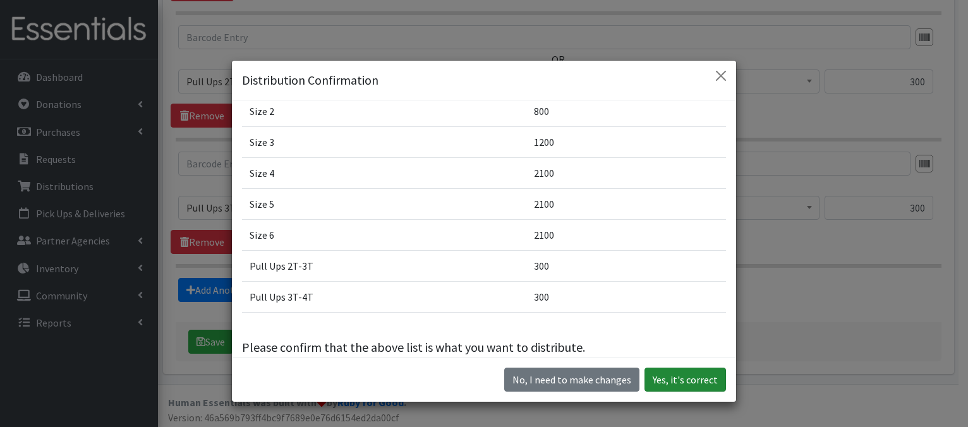
click at [685, 376] on button "Yes, it's correct" at bounding box center [684, 380] width 81 height 24
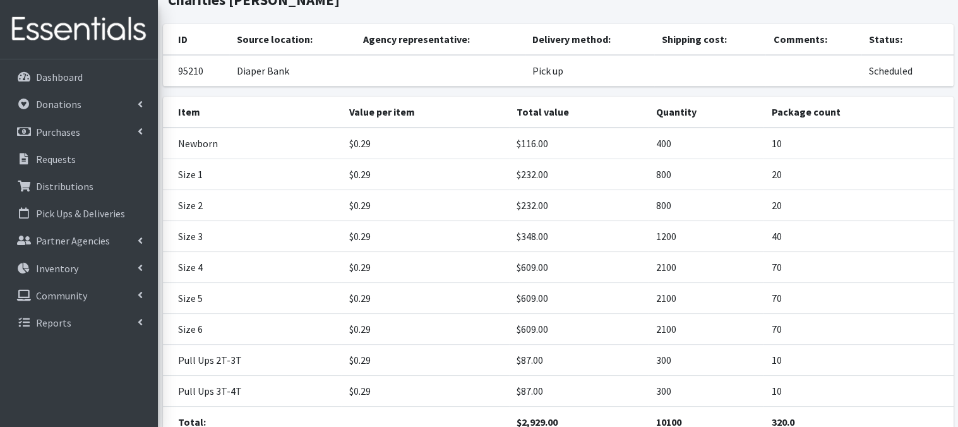
scroll to position [226, 0]
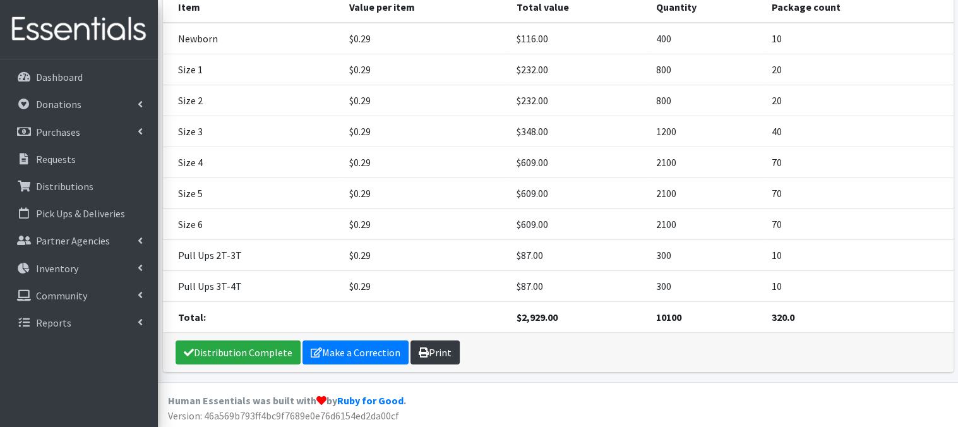
click at [431, 345] on link "Print" at bounding box center [435, 352] width 49 height 24
click at [364, 351] on link "Make a Correction" at bounding box center [356, 352] width 106 height 24
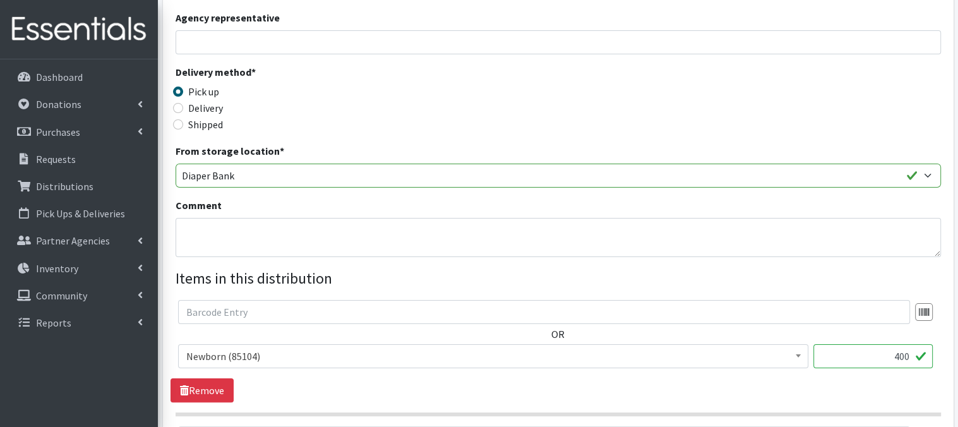
scroll to position [299, 0]
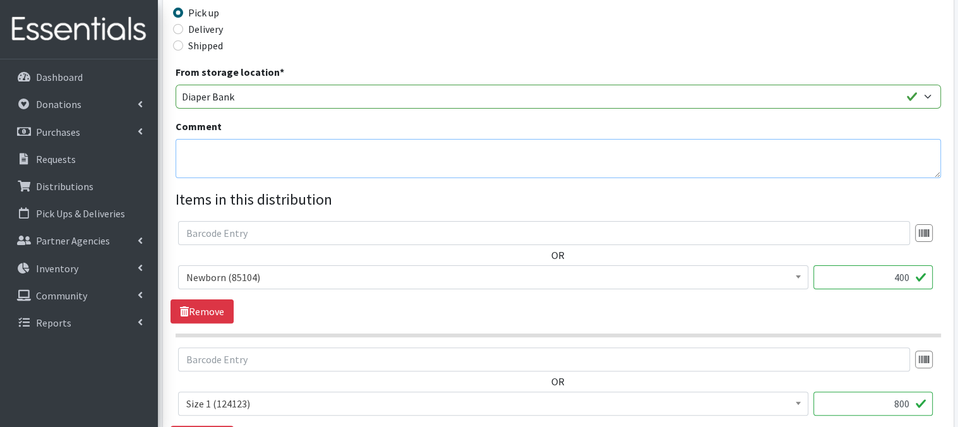
click at [198, 161] on textarea "Comment" at bounding box center [559, 158] width 766 height 39
paste textarea "IKEA Bags on pallet(s) and wrapped"
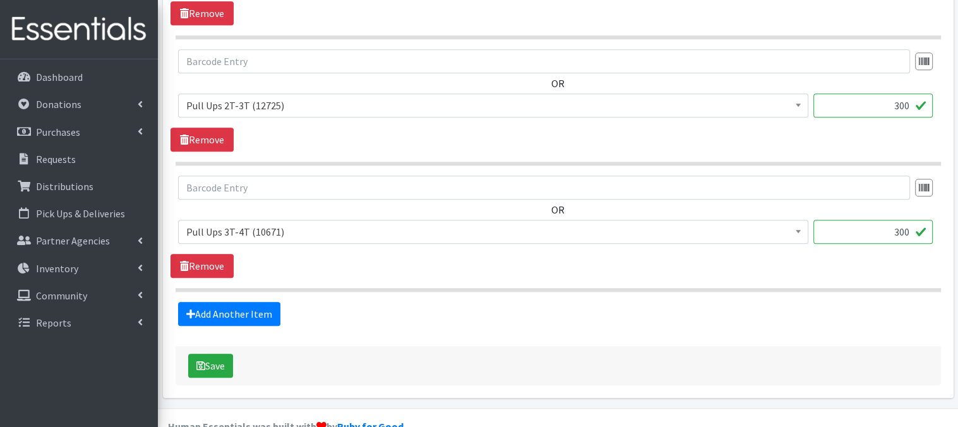
scroll to position [1379, 0]
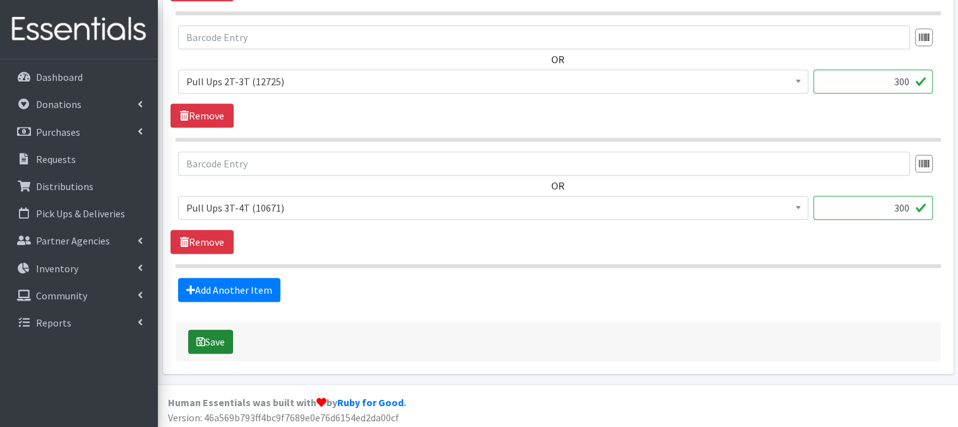
type textarea "IKEA Bags on pallet(s) and wrapped"
click at [212, 338] on button "Save" at bounding box center [210, 342] width 45 height 24
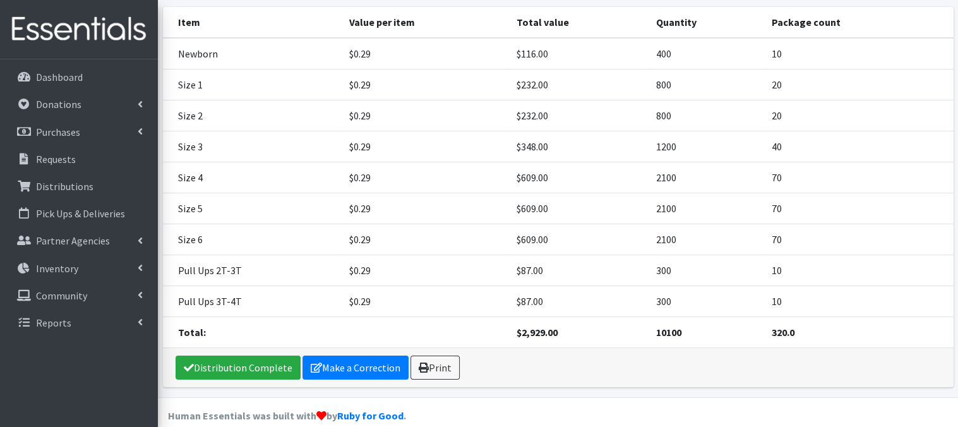
scroll to position [226, 0]
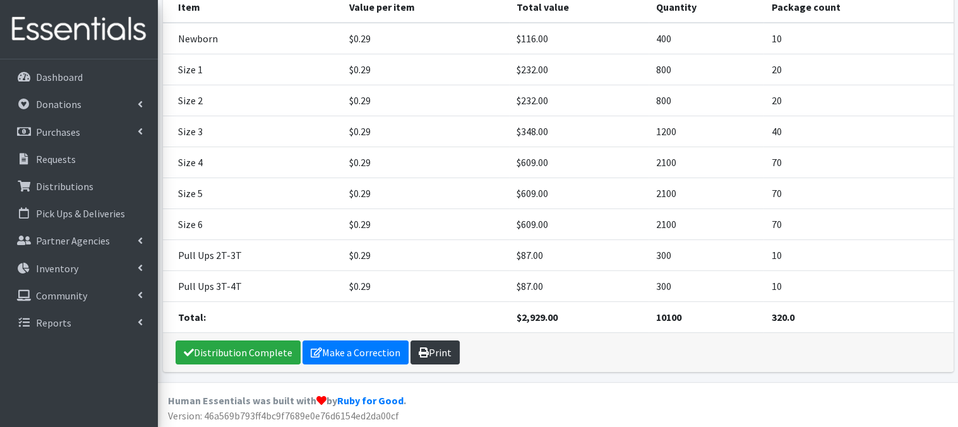
click at [421, 347] on icon at bounding box center [424, 352] width 10 height 10
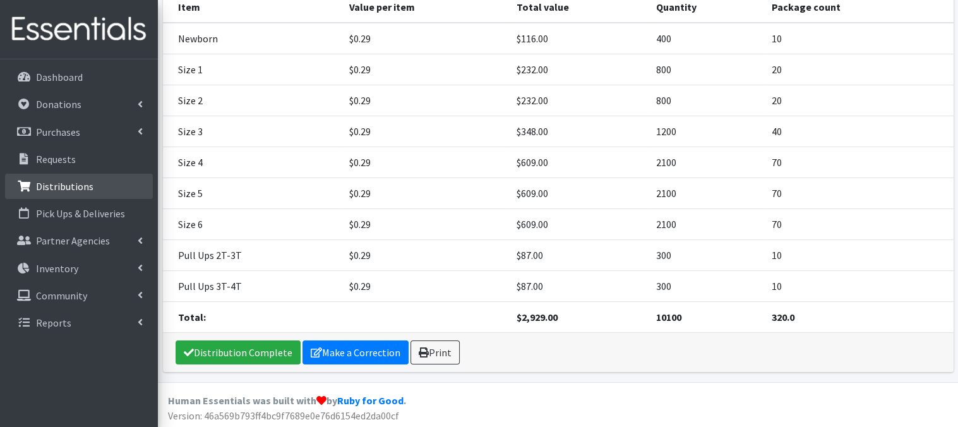
click at [91, 189] on link "Distributions" at bounding box center [79, 186] width 148 height 25
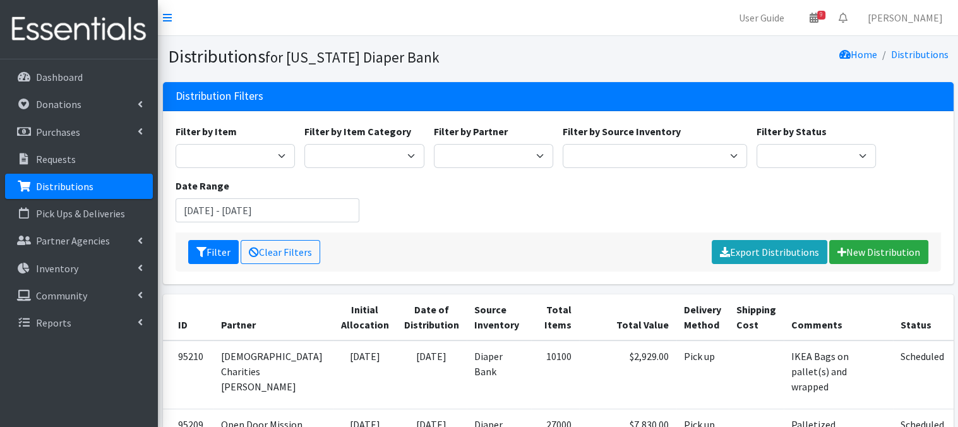
click at [102, 188] on link "Distributions" at bounding box center [79, 186] width 148 height 25
click at [857, 251] on link "New Distribution" at bounding box center [878, 252] width 99 height 24
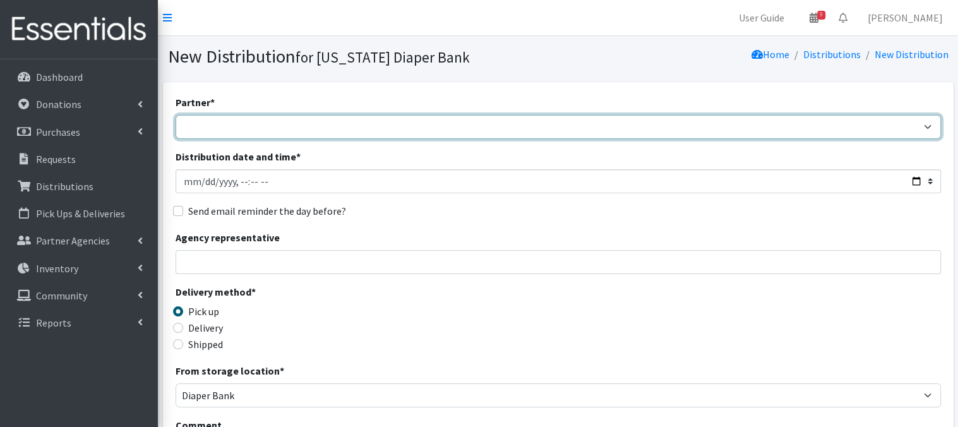
click at [926, 128] on select "Abide A Mother's Love [PERSON_NAME] Area Refugee Taskforce Big Brothers Big Sis…" at bounding box center [559, 127] width 766 height 24
select select "2417"
click at [176, 115] on select "Abide A Mother's Love [PERSON_NAME] Area Refugee Taskforce Big Brothers Big Sis…" at bounding box center [559, 127] width 766 height 24
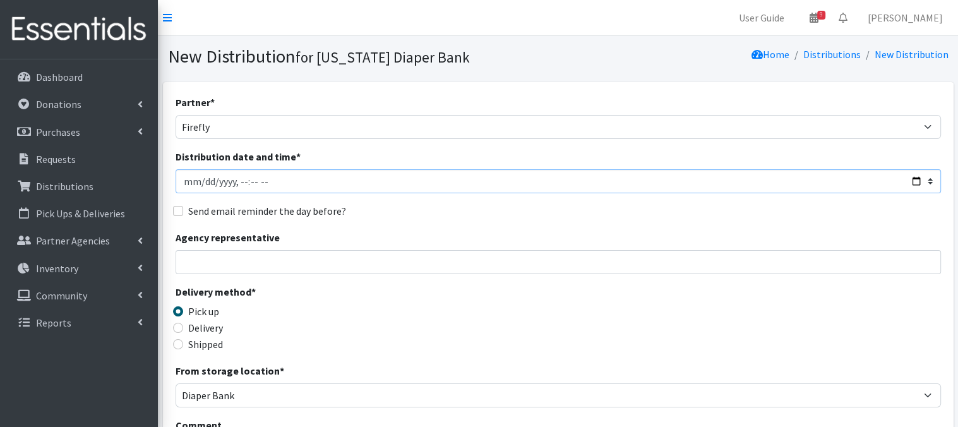
click at [202, 181] on input "Distribution date and time *" at bounding box center [559, 181] width 766 height 24
click at [236, 176] on input "Distribution date and time *" at bounding box center [559, 181] width 766 height 24
type input "[DATE]T09:45"
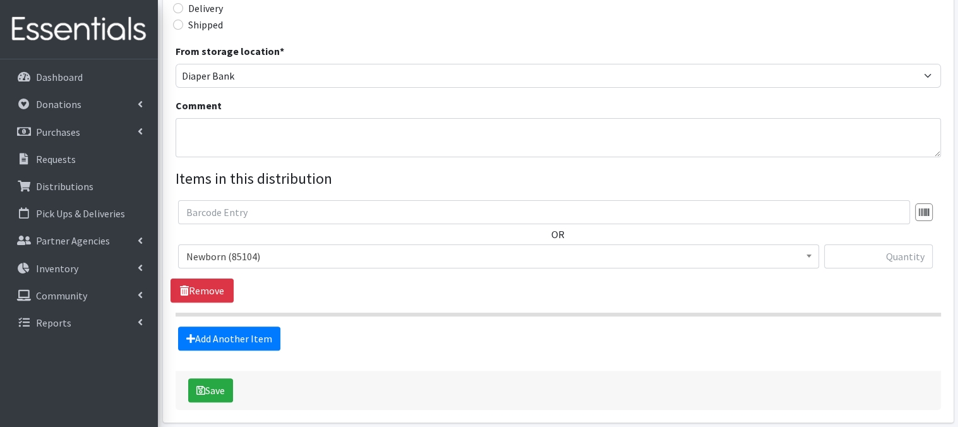
scroll to position [371, 0]
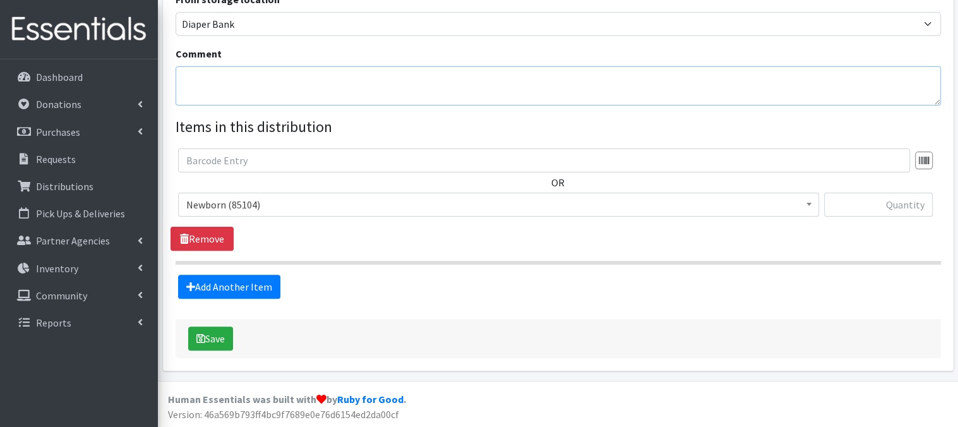
click at [203, 86] on textarea "Comment" at bounding box center [559, 85] width 766 height 39
paste textarea "IKEA Bags on pallet(s)"
type textarea "IKEA Bags on pallet(s)"
click at [606, 146] on fieldset "Items in this distribution OR Newborn (85104) Pull Ups 2T-3T (12725) Pull Ups 3…" at bounding box center [559, 207] width 766 height 183
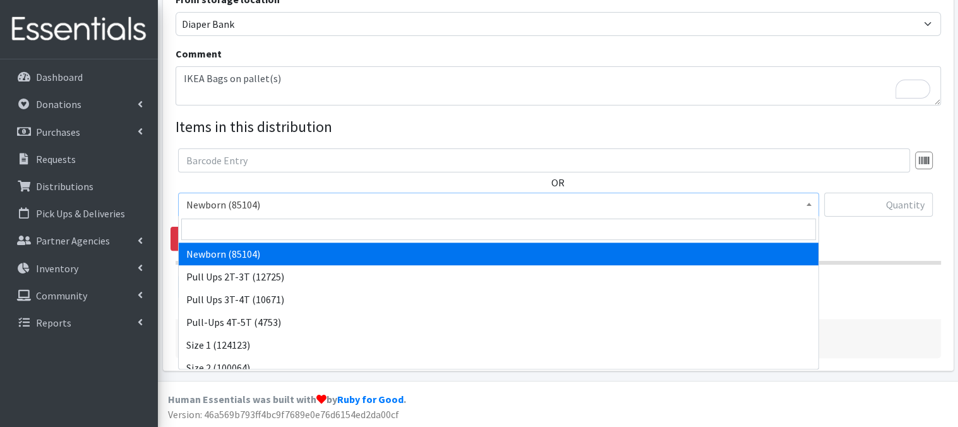
click at [807, 204] on b at bounding box center [809, 204] width 5 height 3
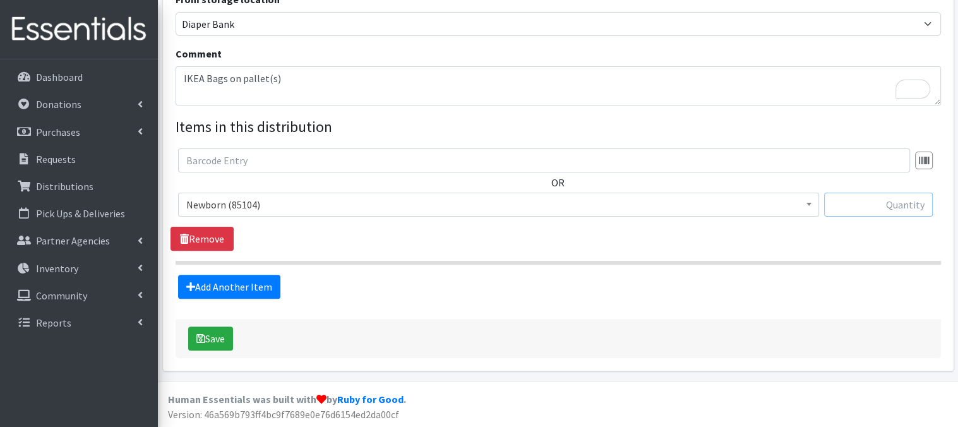
click at [850, 204] on input "text" at bounding box center [878, 205] width 109 height 24
type input "320"
click at [222, 286] on link "Add Another Item" at bounding box center [229, 287] width 102 height 24
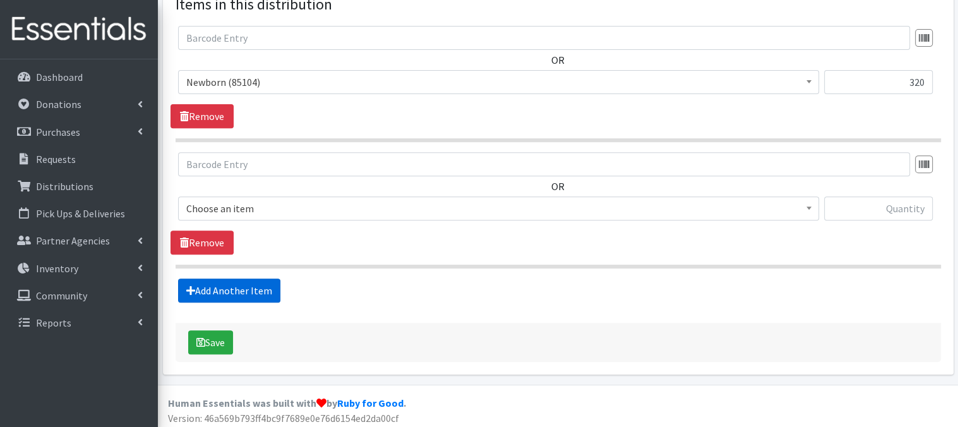
scroll to position [497, 0]
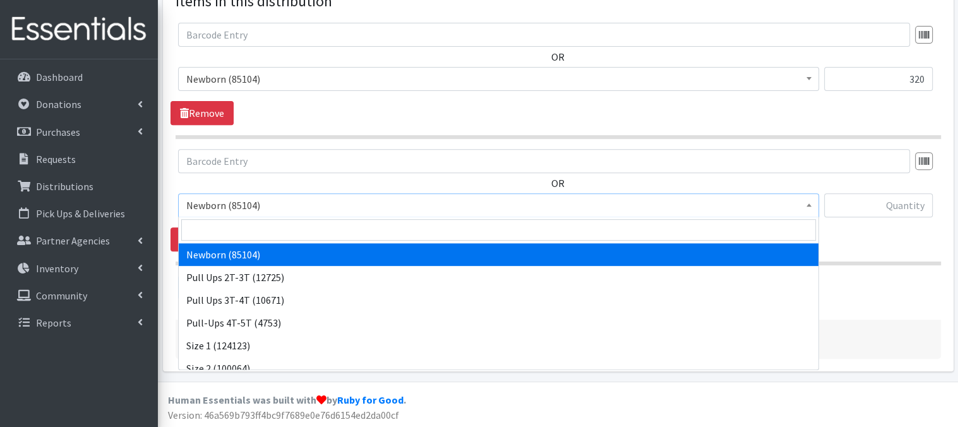
click at [801, 207] on span "Newborn (85104)" at bounding box center [498, 205] width 625 height 18
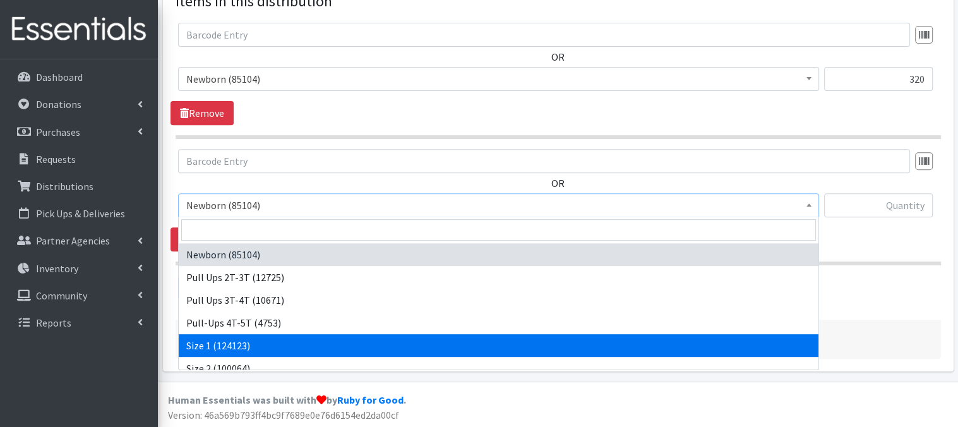
select select "3682"
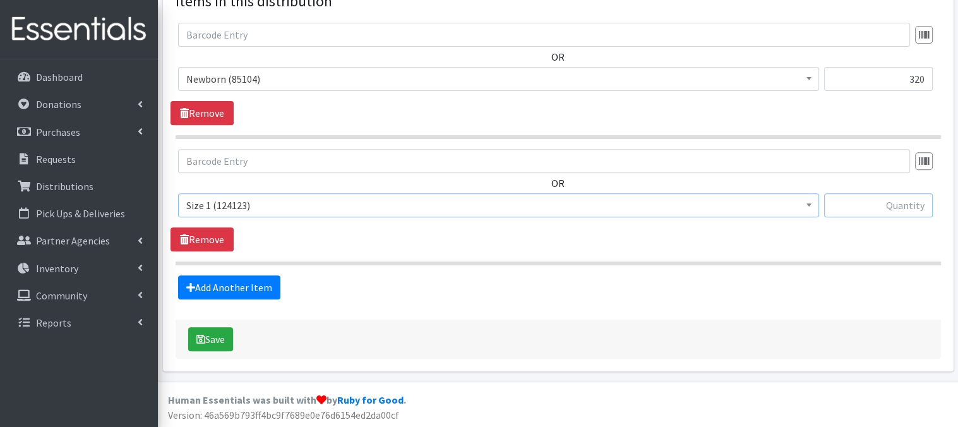
click at [848, 205] on input "text" at bounding box center [878, 205] width 109 height 24
type input "80"
click at [232, 285] on link "Add Another Item" at bounding box center [229, 287] width 102 height 24
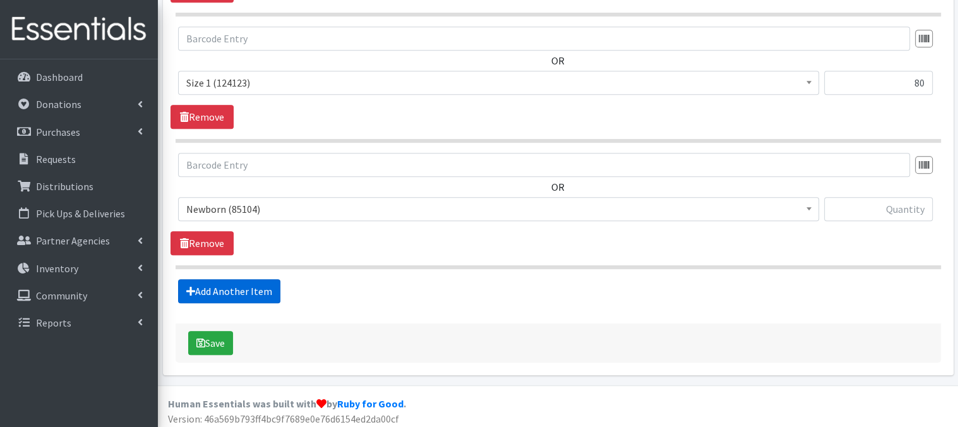
scroll to position [623, 0]
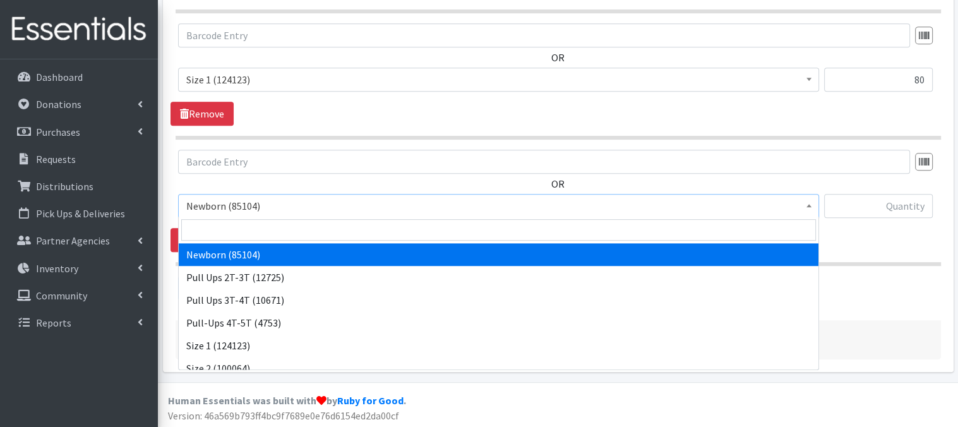
click at [807, 204] on b at bounding box center [809, 205] width 5 height 3
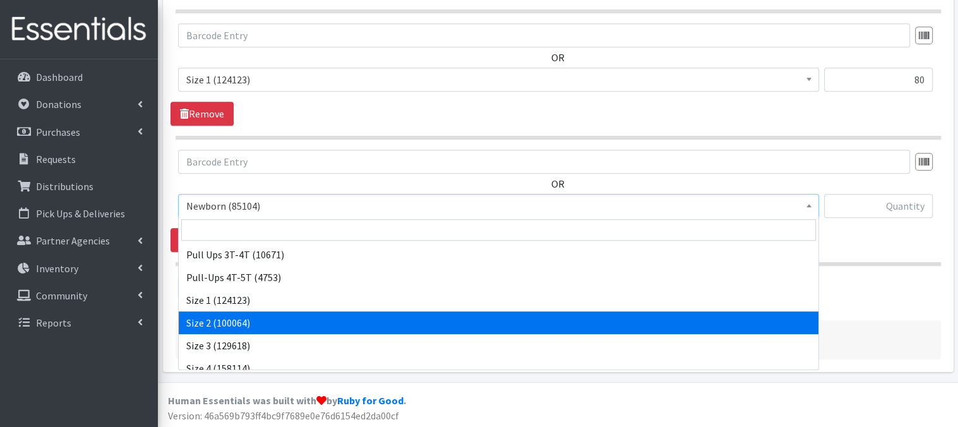
scroll to position [51, 0]
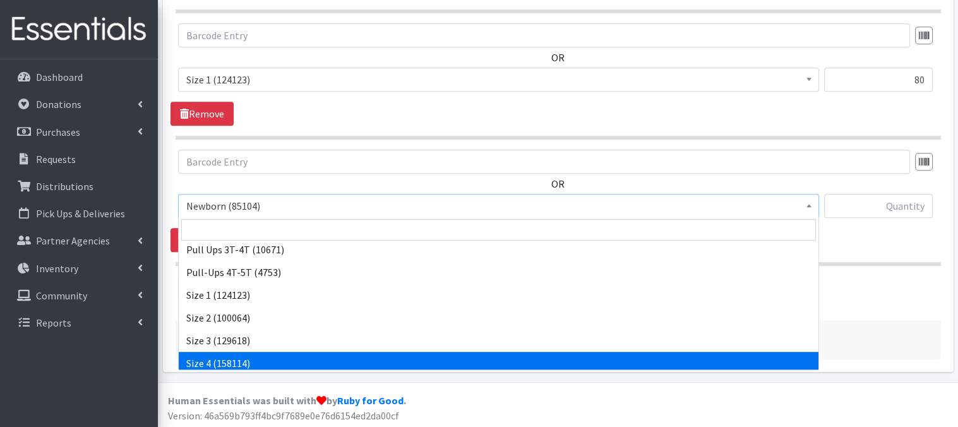
select select "3685"
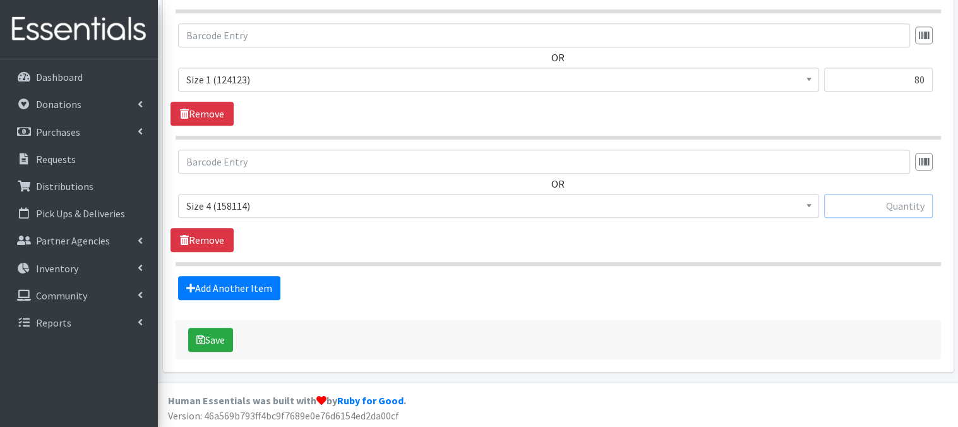
click at [867, 207] on input "text" at bounding box center [878, 206] width 109 height 24
type input "480"
click at [253, 289] on link "Add Another Item" at bounding box center [229, 288] width 102 height 24
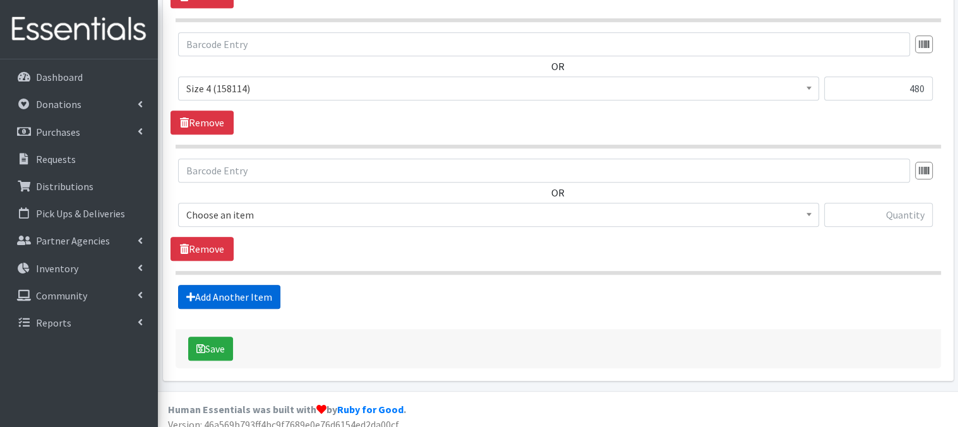
scroll to position [749, 0]
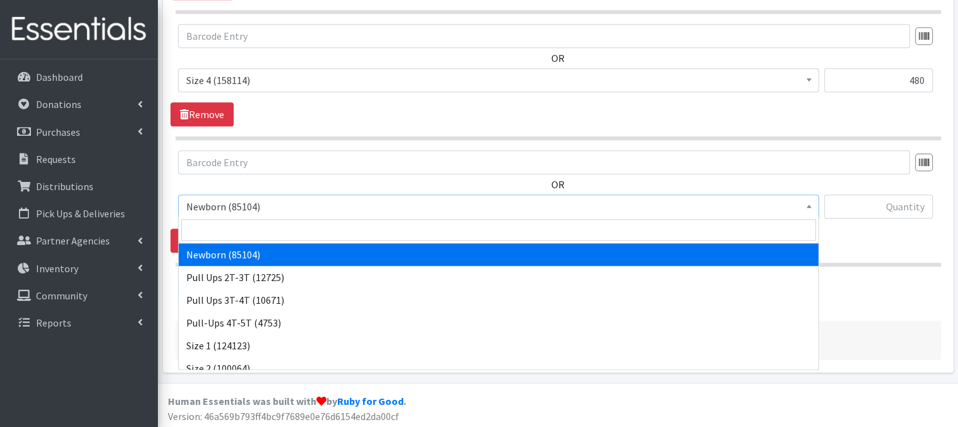
click at [804, 203] on span at bounding box center [809, 205] width 13 height 20
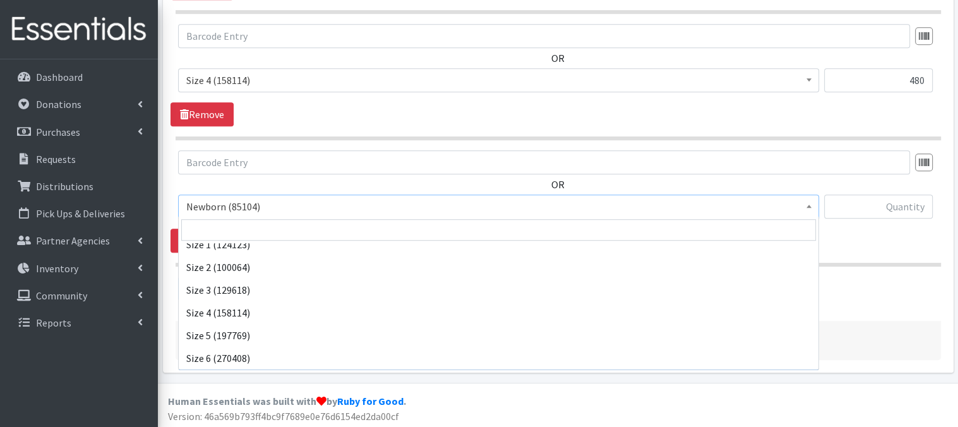
scroll to position [126, 0]
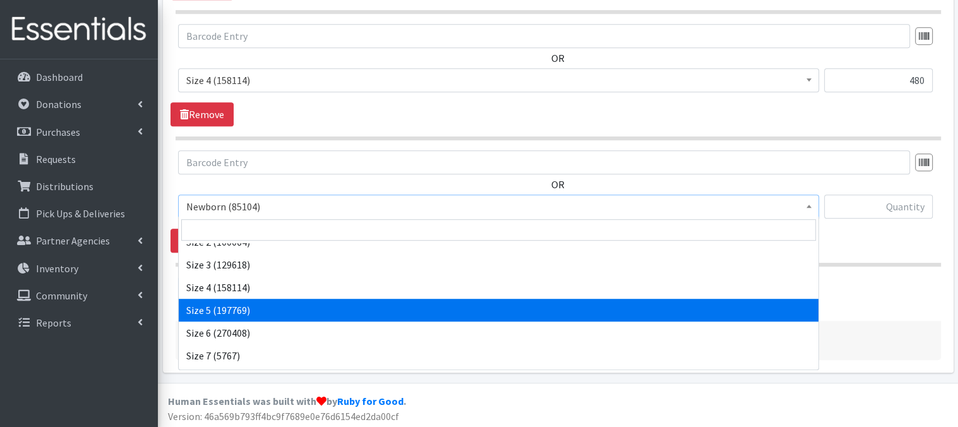
select select "3686"
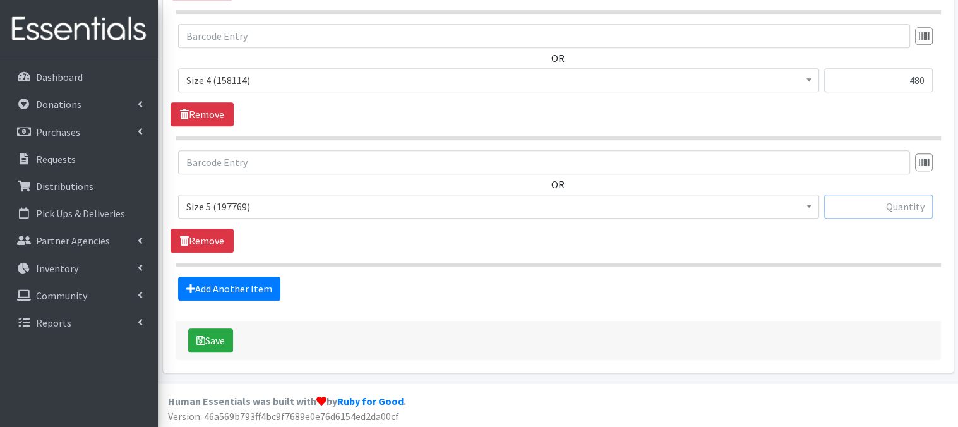
click at [852, 204] on input "text" at bounding box center [878, 207] width 109 height 24
type input "900"
click at [251, 287] on link "Add Another Item" at bounding box center [229, 289] width 102 height 24
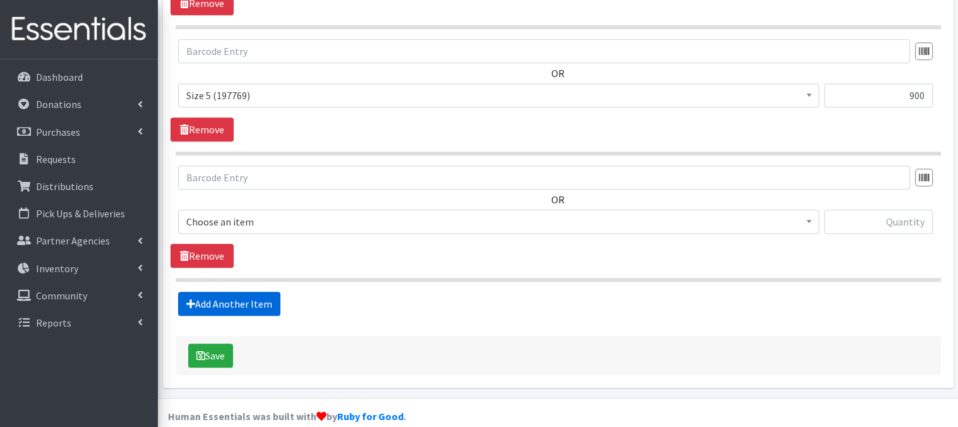
scroll to position [875, 0]
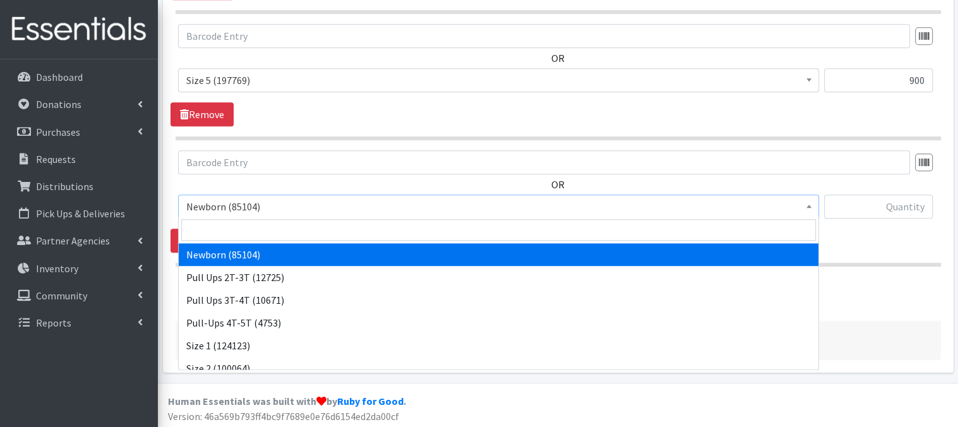
click at [809, 211] on span at bounding box center [809, 205] width 13 height 20
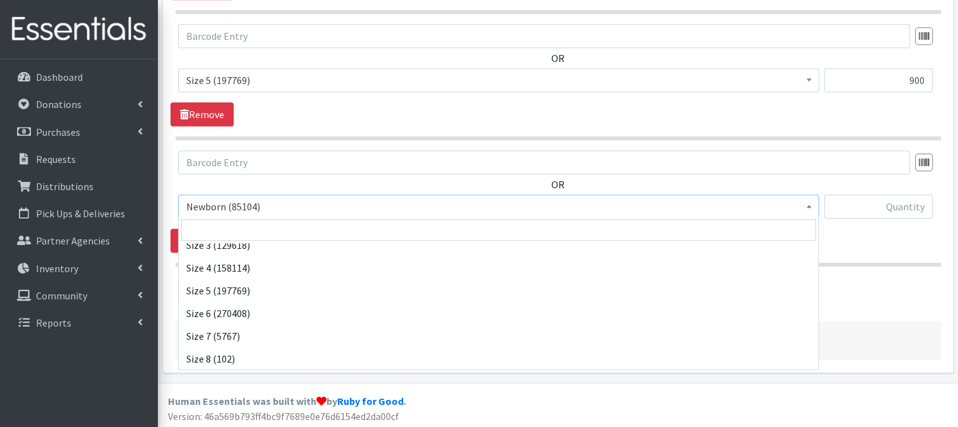
scroll to position [147, 0]
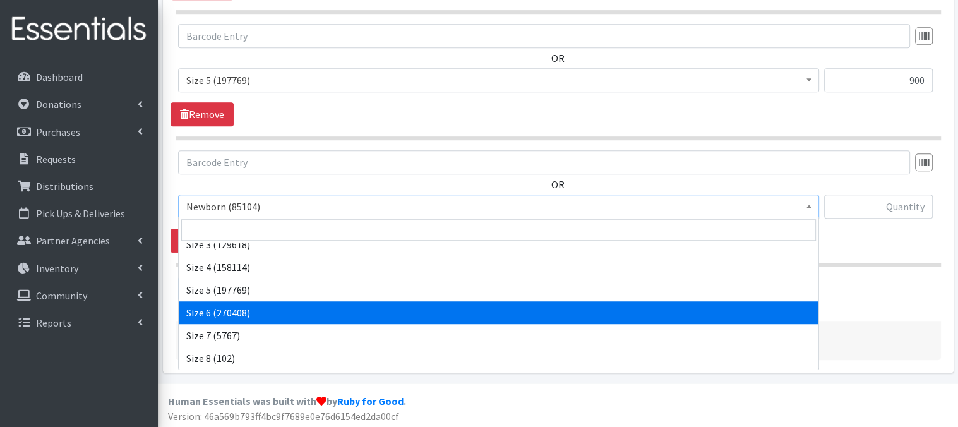
select select "3687"
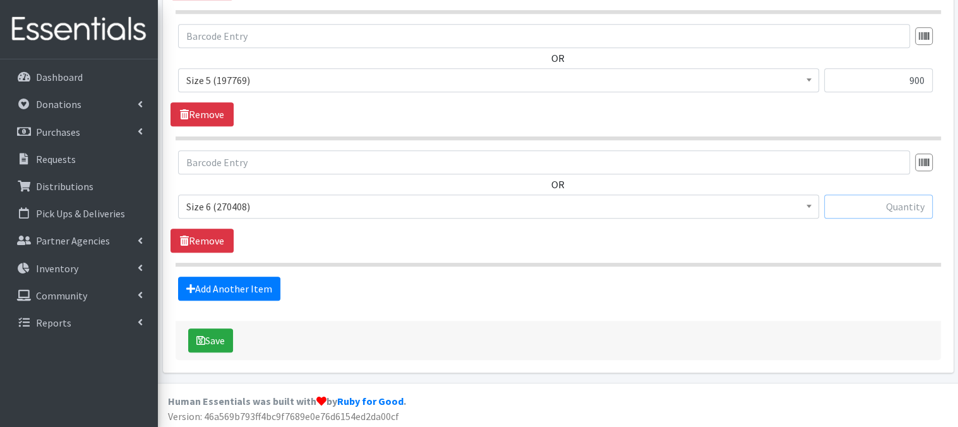
click at [836, 202] on input "text" at bounding box center [878, 207] width 109 height 24
type input "780"
click at [232, 287] on link "Add Another Item" at bounding box center [229, 289] width 102 height 24
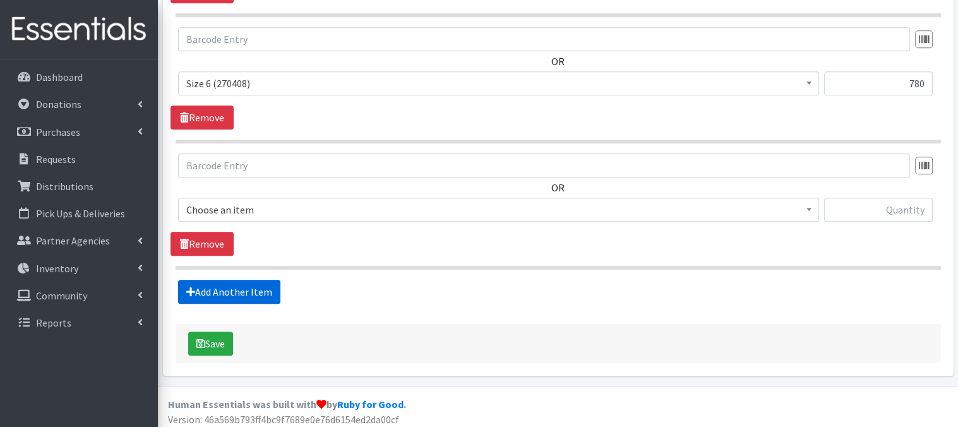
scroll to position [1001, 0]
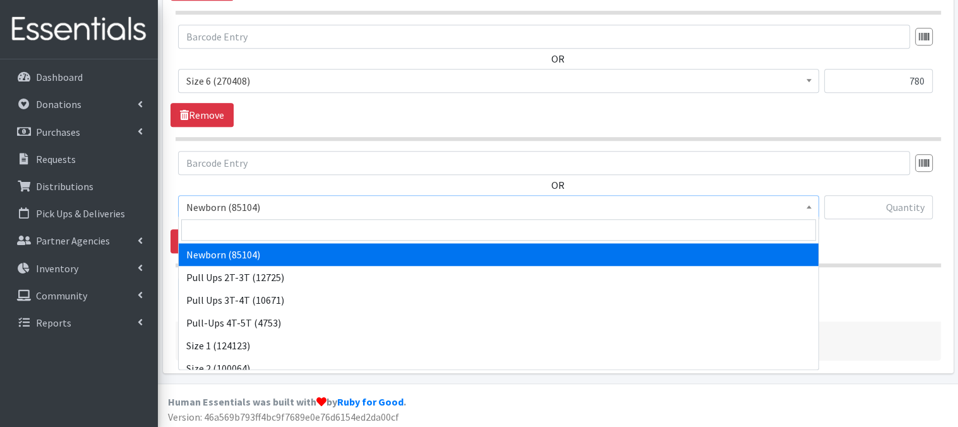
click at [797, 199] on span "Newborn (85104)" at bounding box center [498, 207] width 625 height 18
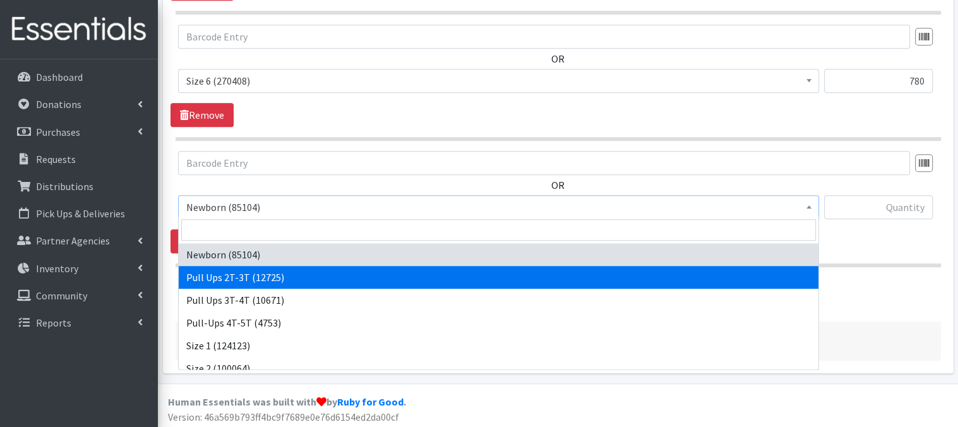
select select "3696"
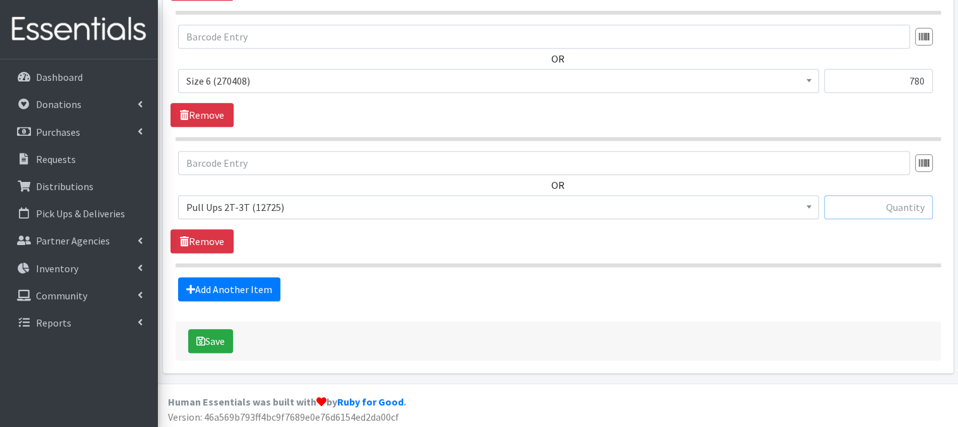
click at [843, 202] on input "text" at bounding box center [878, 207] width 109 height 24
type input "150"
click at [199, 291] on link "Add Another Item" at bounding box center [229, 289] width 102 height 24
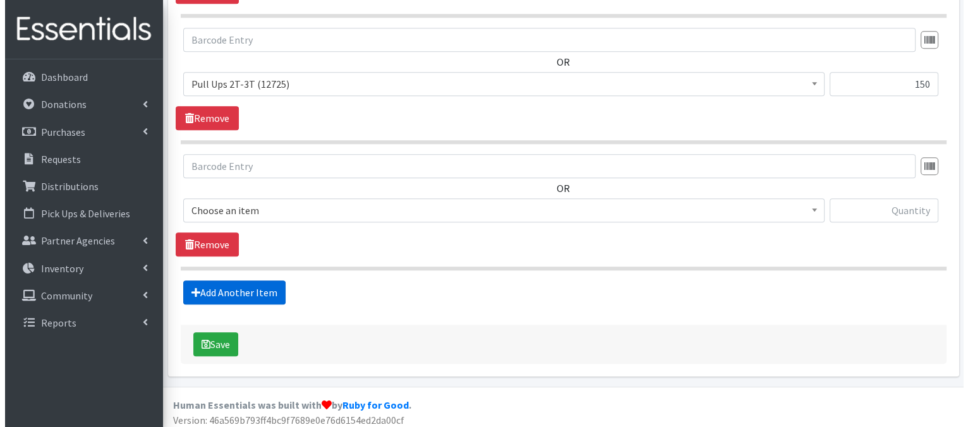
scroll to position [1127, 0]
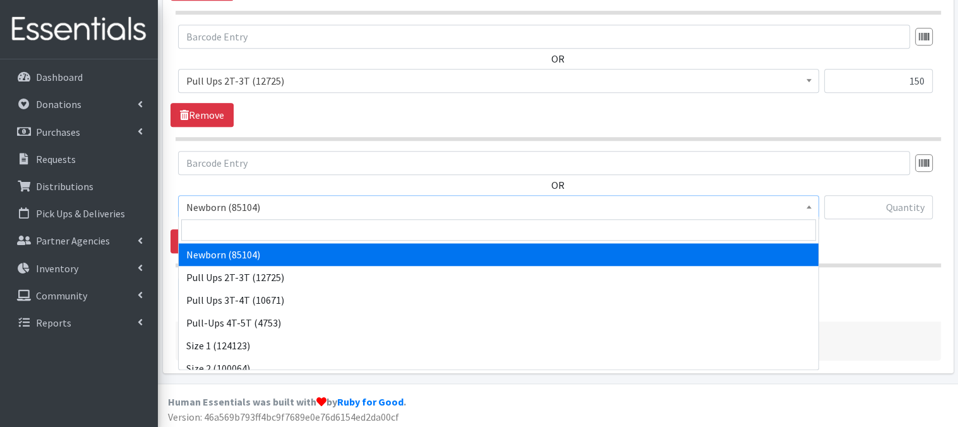
click at [798, 207] on span "Newborn (85104)" at bounding box center [498, 207] width 625 height 18
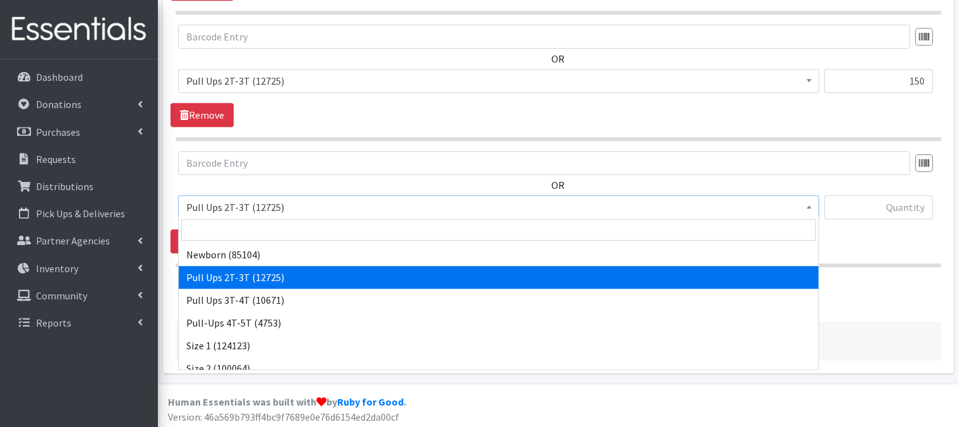
click at [810, 205] on b at bounding box center [809, 206] width 5 height 3
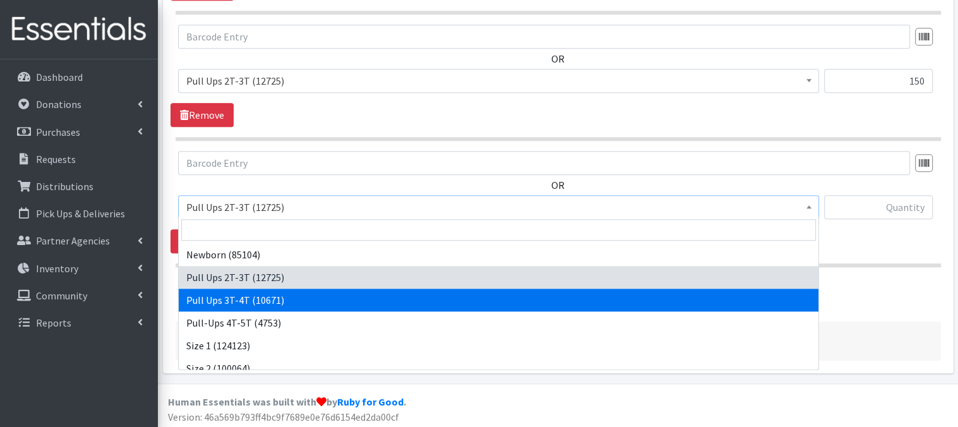
select select "3697"
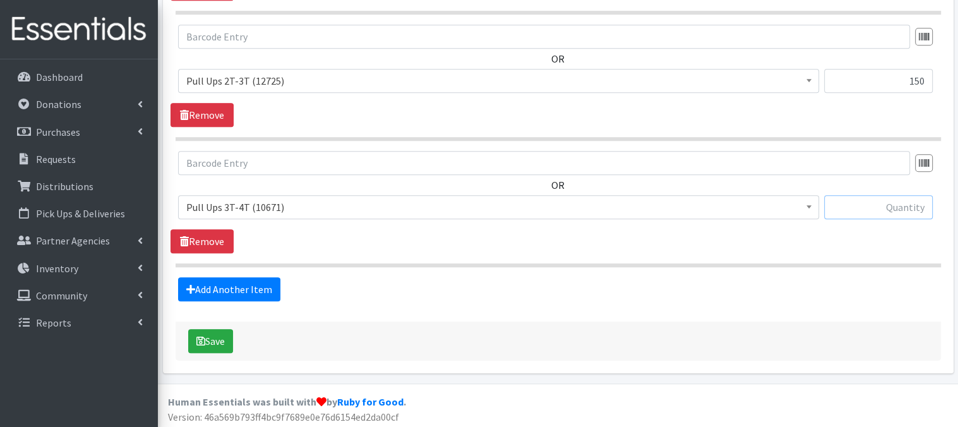
click at [867, 206] on input "text" at bounding box center [878, 207] width 109 height 24
type input "240"
click at [222, 335] on button "Save" at bounding box center [210, 341] width 45 height 24
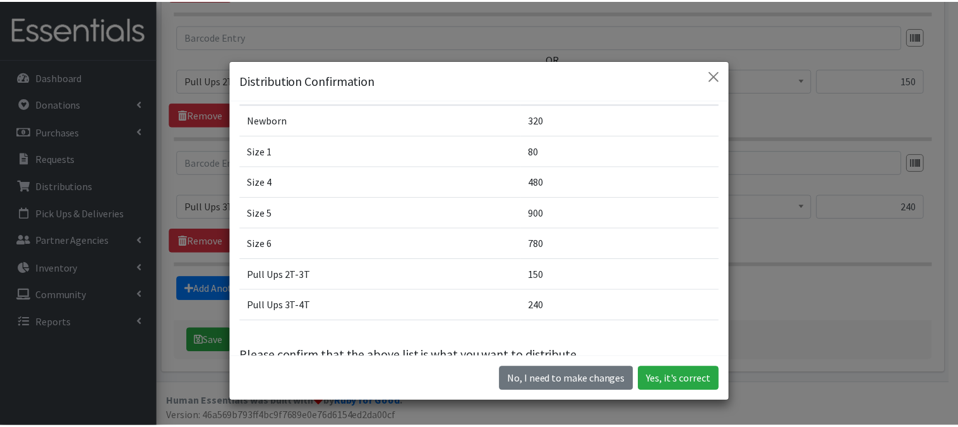
scroll to position [76, 0]
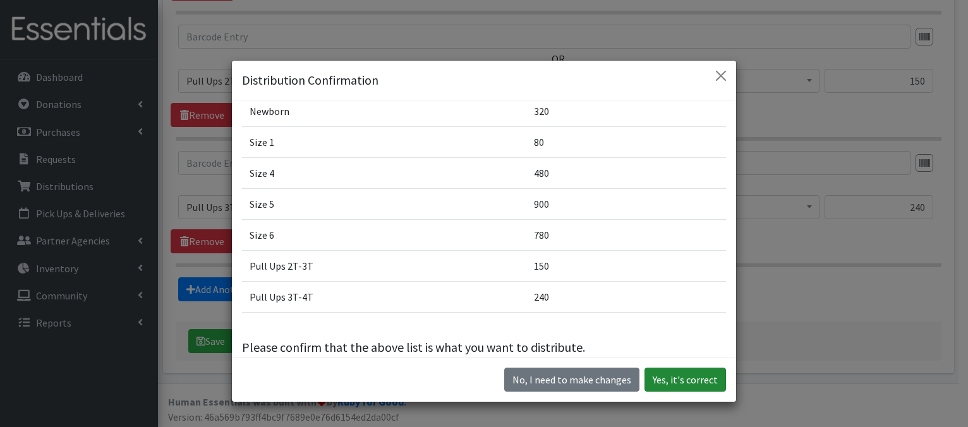
click at [679, 377] on button "Yes, it's correct" at bounding box center [684, 380] width 81 height 24
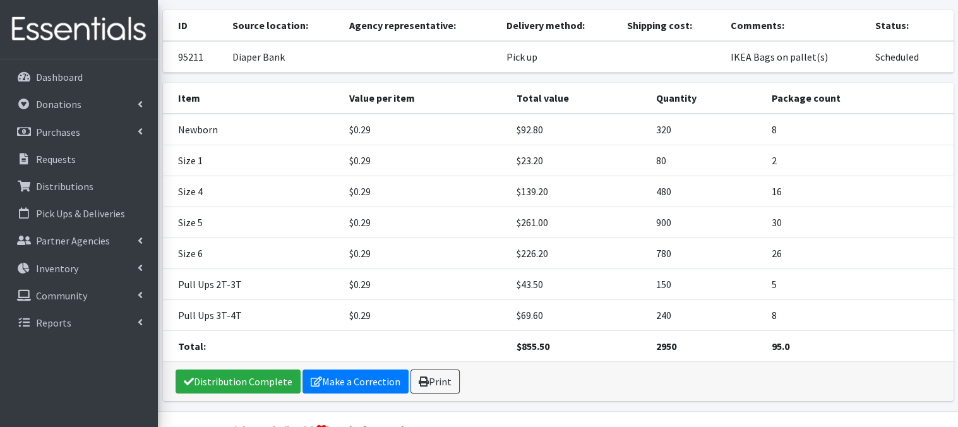
scroll to position [136, 0]
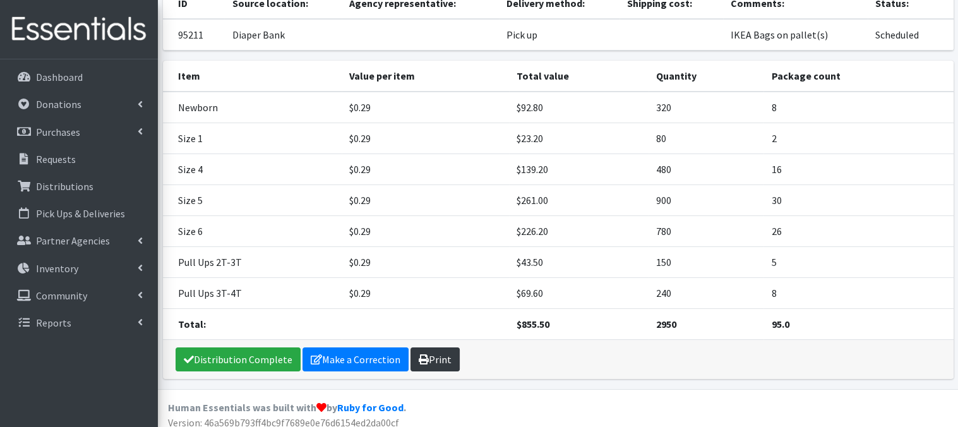
click at [419, 363] on link "Print" at bounding box center [435, 359] width 49 height 24
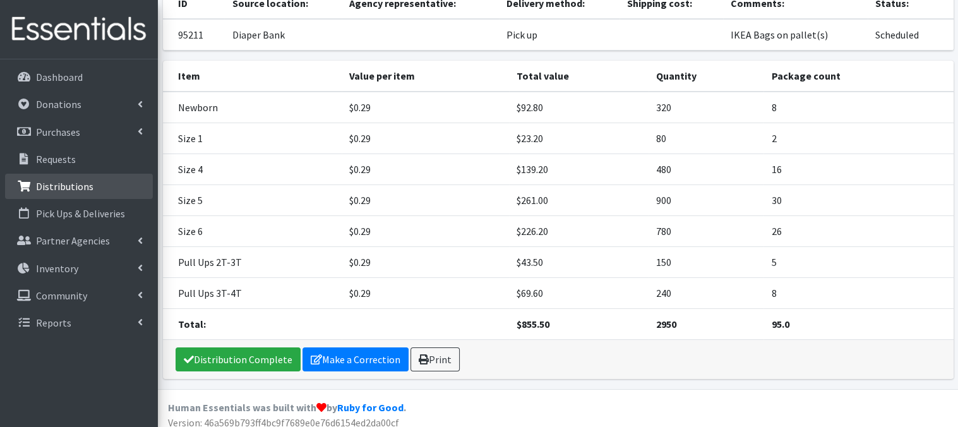
click at [57, 189] on p "Distributions" at bounding box center [64, 186] width 57 height 13
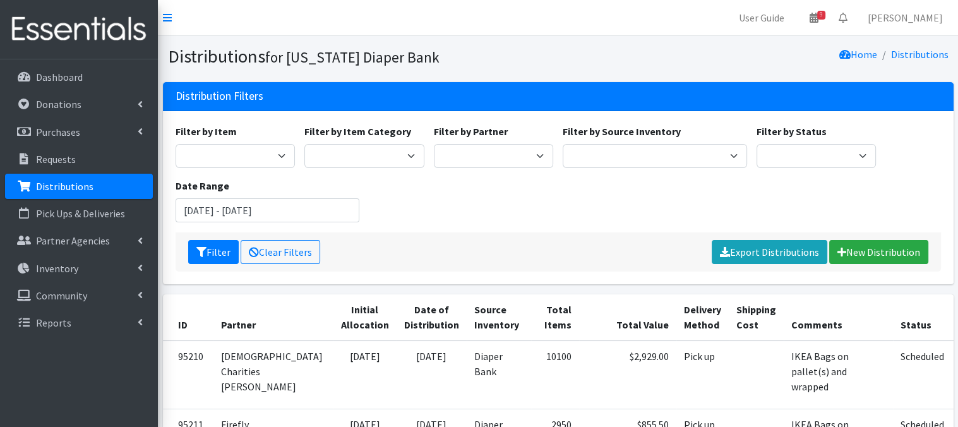
click at [54, 194] on link "Distributions" at bounding box center [79, 186] width 148 height 25
click at [872, 255] on link "New Distribution" at bounding box center [878, 252] width 99 height 24
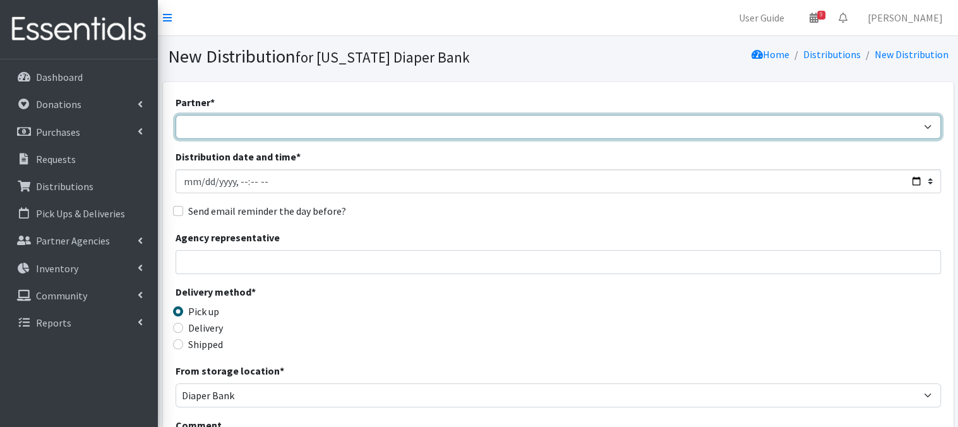
click at [929, 123] on select "Abide A Mother's Love BART - Benson Area Refugee Taskforce Big Brothers Big Sis…" at bounding box center [559, 127] width 766 height 24
select select "5849"
click at [176, 115] on select "Abide A Mother's Love BART - Benson Area Refugee Taskforce Big Brothers Big Sis…" at bounding box center [559, 127] width 766 height 24
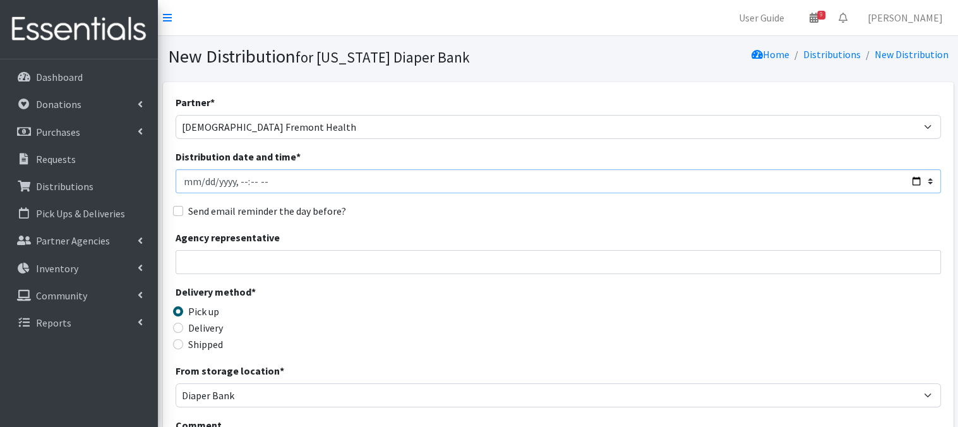
click at [204, 177] on input "Distribution date and time *" at bounding box center [559, 181] width 766 height 24
click at [236, 179] on input "Distribution date and time *" at bounding box center [559, 181] width 766 height 24
click at [248, 176] on input "Distribution date and time *" at bounding box center [559, 181] width 766 height 24
type input "2025-08-25T13:00"
click at [368, 181] on input "Distribution date and time *" at bounding box center [559, 181] width 766 height 24
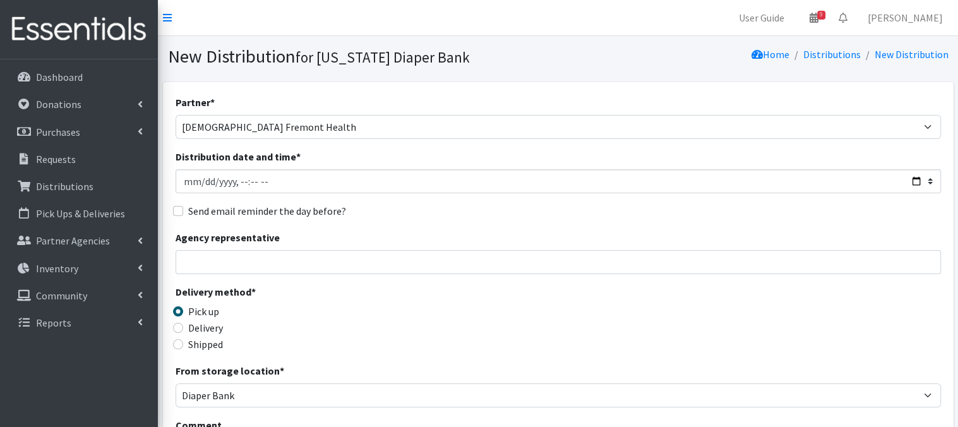
click at [365, 231] on div "Agency representative" at bounding box center [559, 252] width 766 height 44
click at [174, 325] on input "Delivery" at bounding box center [178, 328] width 10 height 10
radio input "true"
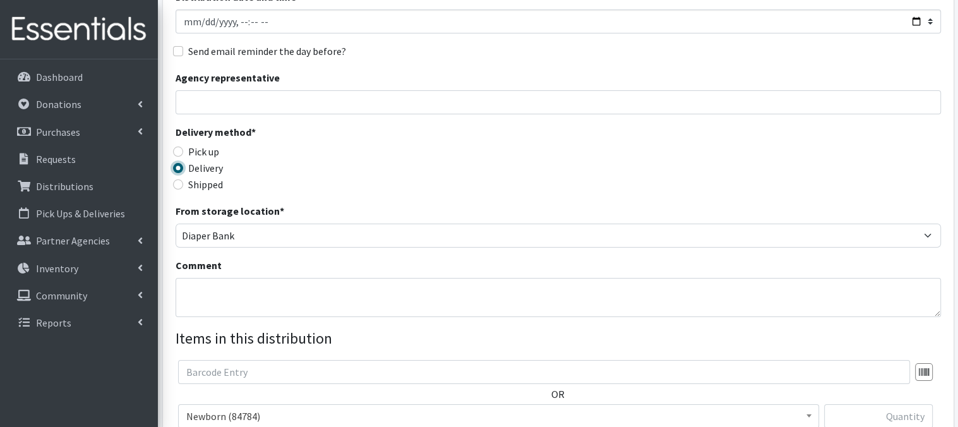
scroll to position [177, 0]
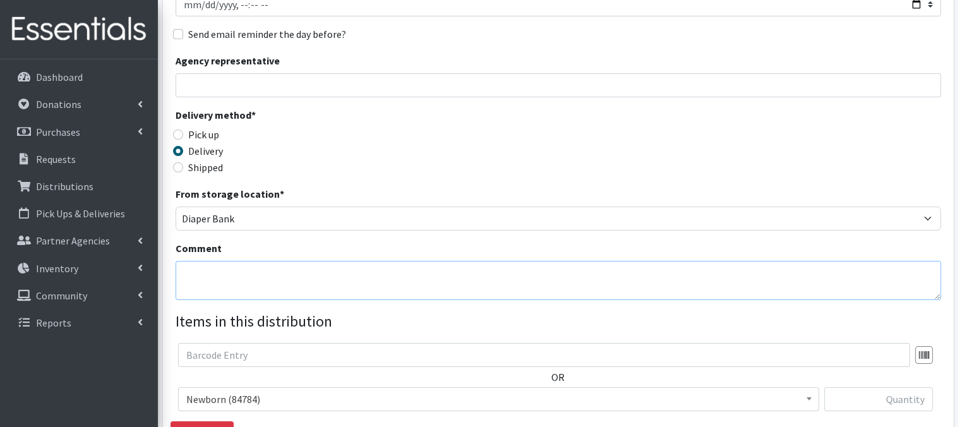
click at [207, 270] on textarea "Comment" at bounding box center [559, 280] width 766 height 39
paste textarea "IKEA Bags - Include postcards by number of babies (Delivered)"
type textarea "IKEA Bags - Include postcards by number of babies (Delivered)"
click at [632, 176] on div "Delivery method * Pick up Delivery Shipped Shipping cost" at bounding box center [559, 146] width 766 height 79
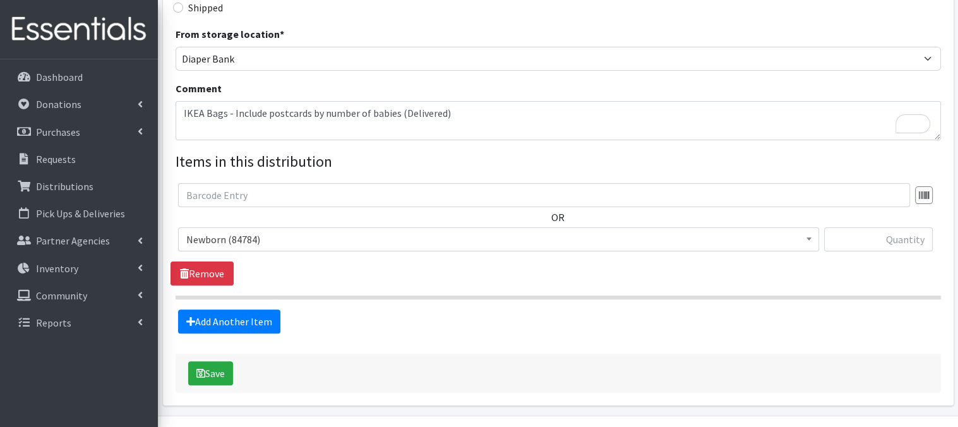
scroll to position [371, 0]
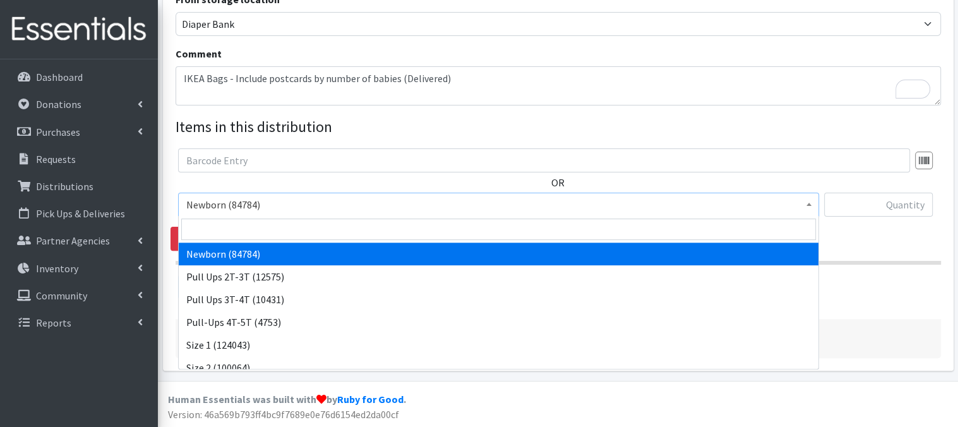
click at [809, 208] on span at bounding box center [809, 203] width 13 height 20
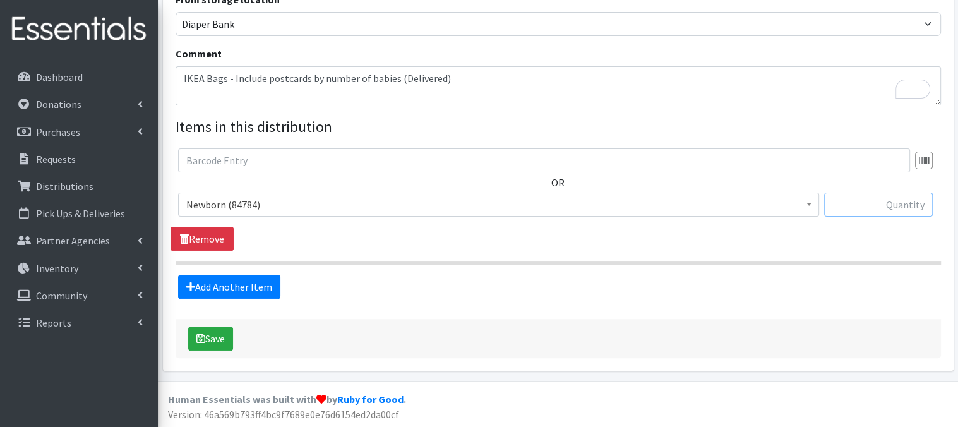
click at [875, 205] on input "text" at bounding box center [878, 205] width 109 height 24
type input "480"
click at [239, 289] on link "Add Another Item" at bounding box center [229, 287] width 102 height 24
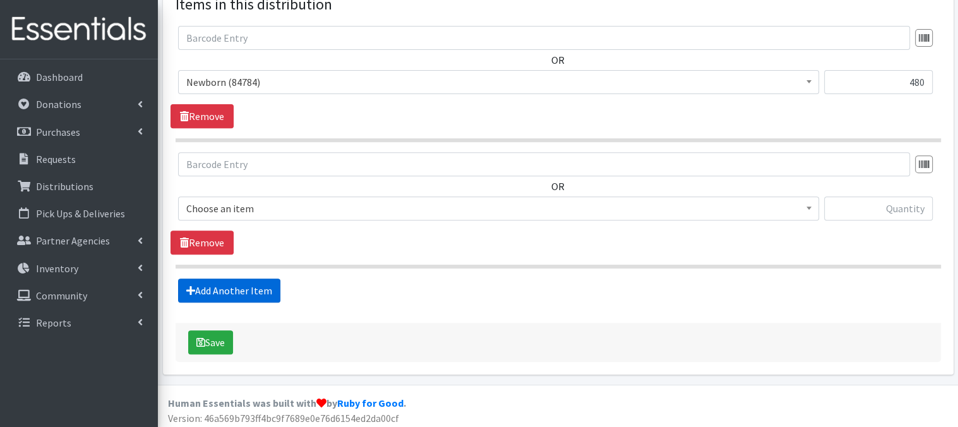
scroll to position [497, 0]
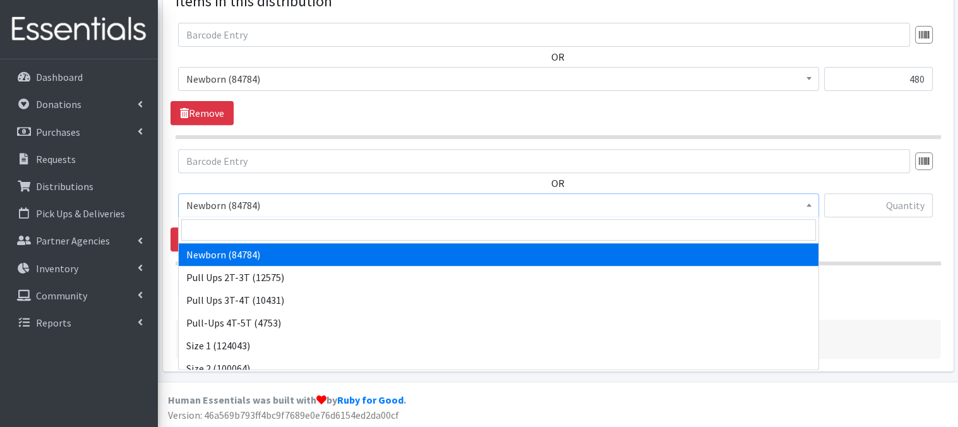
click at [806, 207] on span at bounding box center [809, 204] width 13 height 20
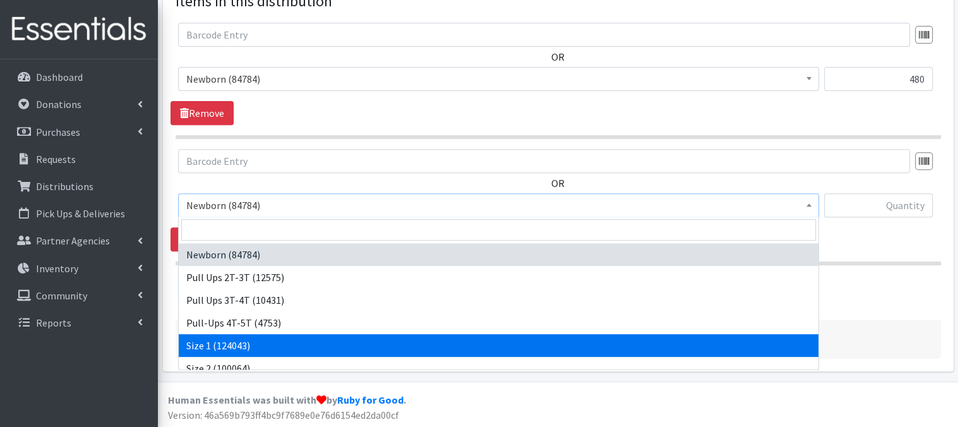
select select "3682"
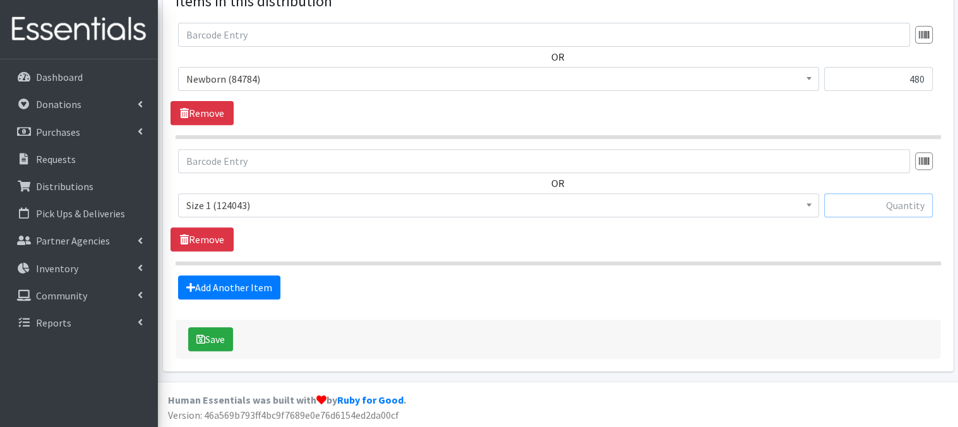
click at [849, 208] on input "text" at bounding box center [878, 205] width 109 height 24
type input "160"
click at [782, 293] on div "Add Another Item" at bounding box center [558, 287] width 775 height 24
click at [202, 342] on icon "submit" at bounding box center [200, 339] width 9 height 10
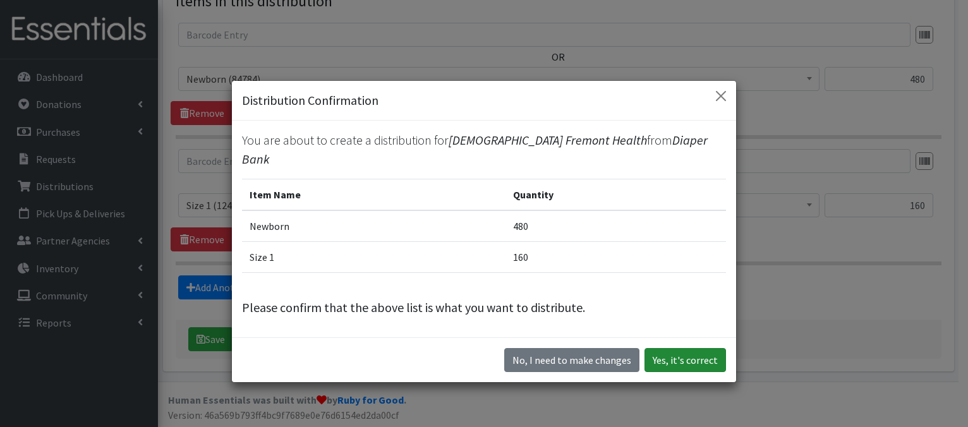
click at [673, 350] on button "Yes, it's correct" at bounding box center [684, 360] width 81 height 24
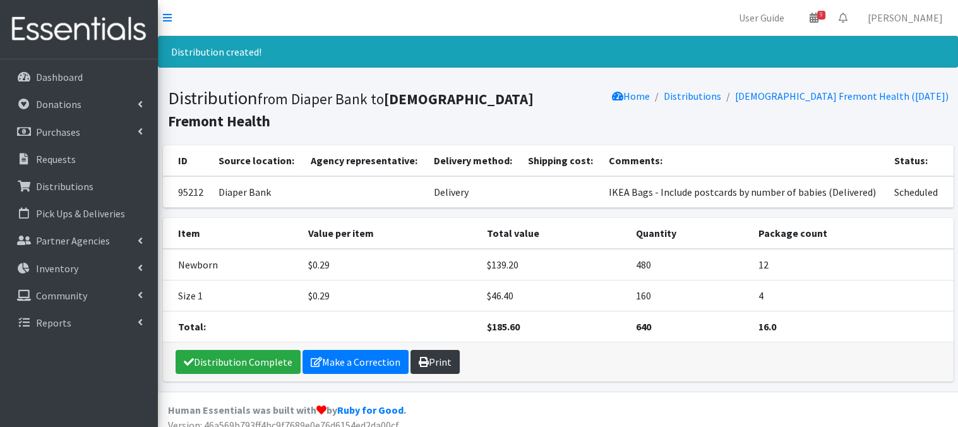
click at [419, 361] on icon at bounding box center [424, 362] width 10 height 10
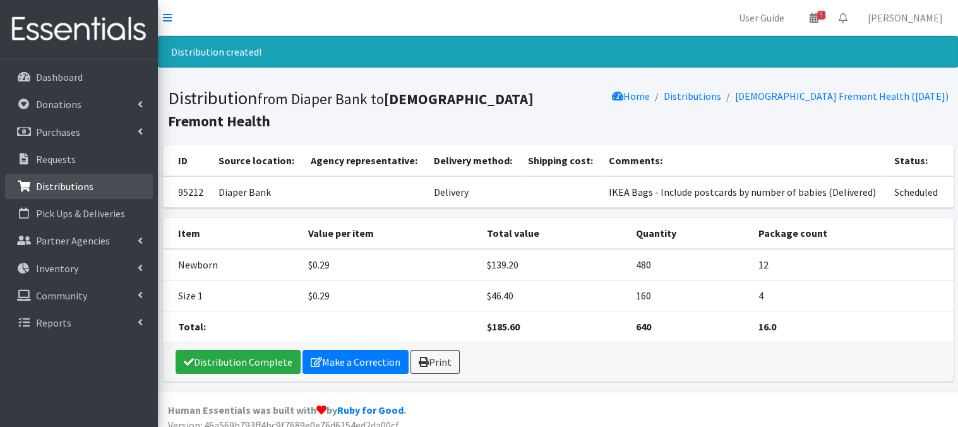
click at [64, 188] on p "Distributions" at bounding box center [64, 186] width 57 height 13
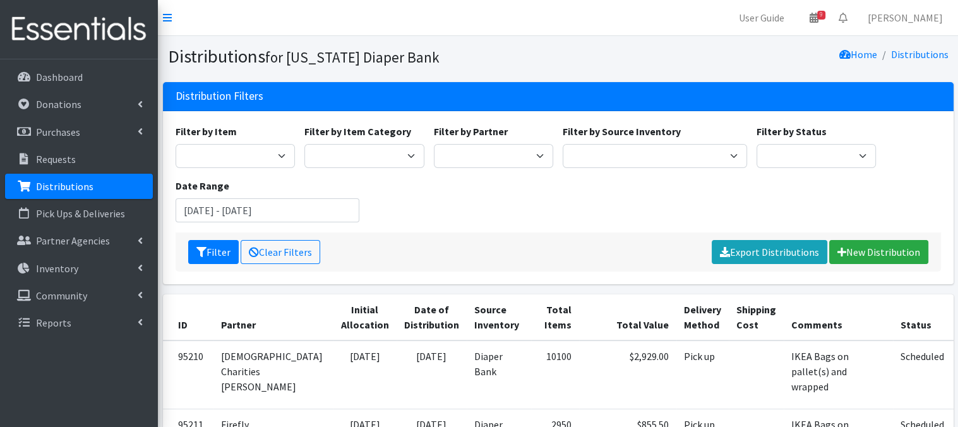
click at [44, 184] on p "Distributions" at bounding box center [64, 186] width 57 height 13
